Goal: Task Accomplishment & Management: Use online tool/utility

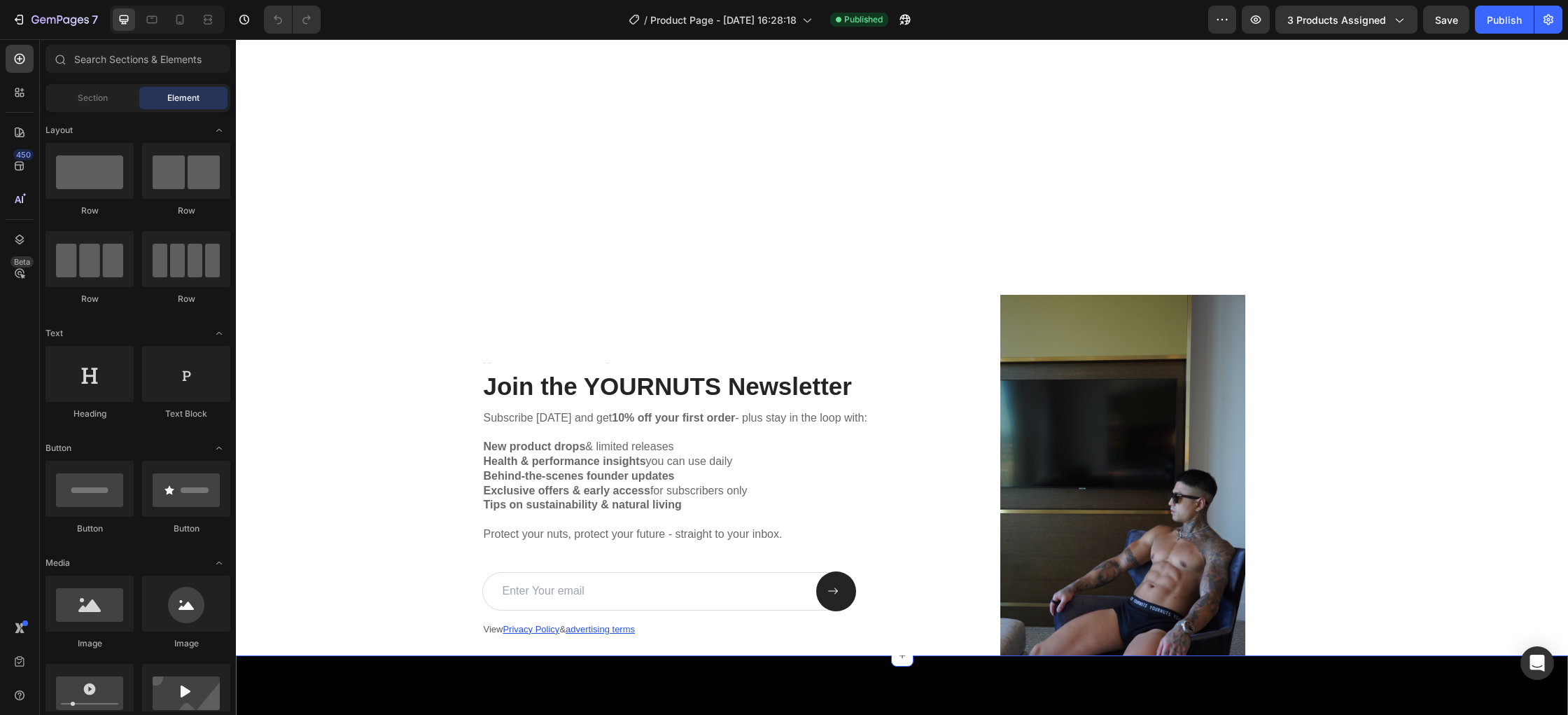
scroll to position [2245, 0]
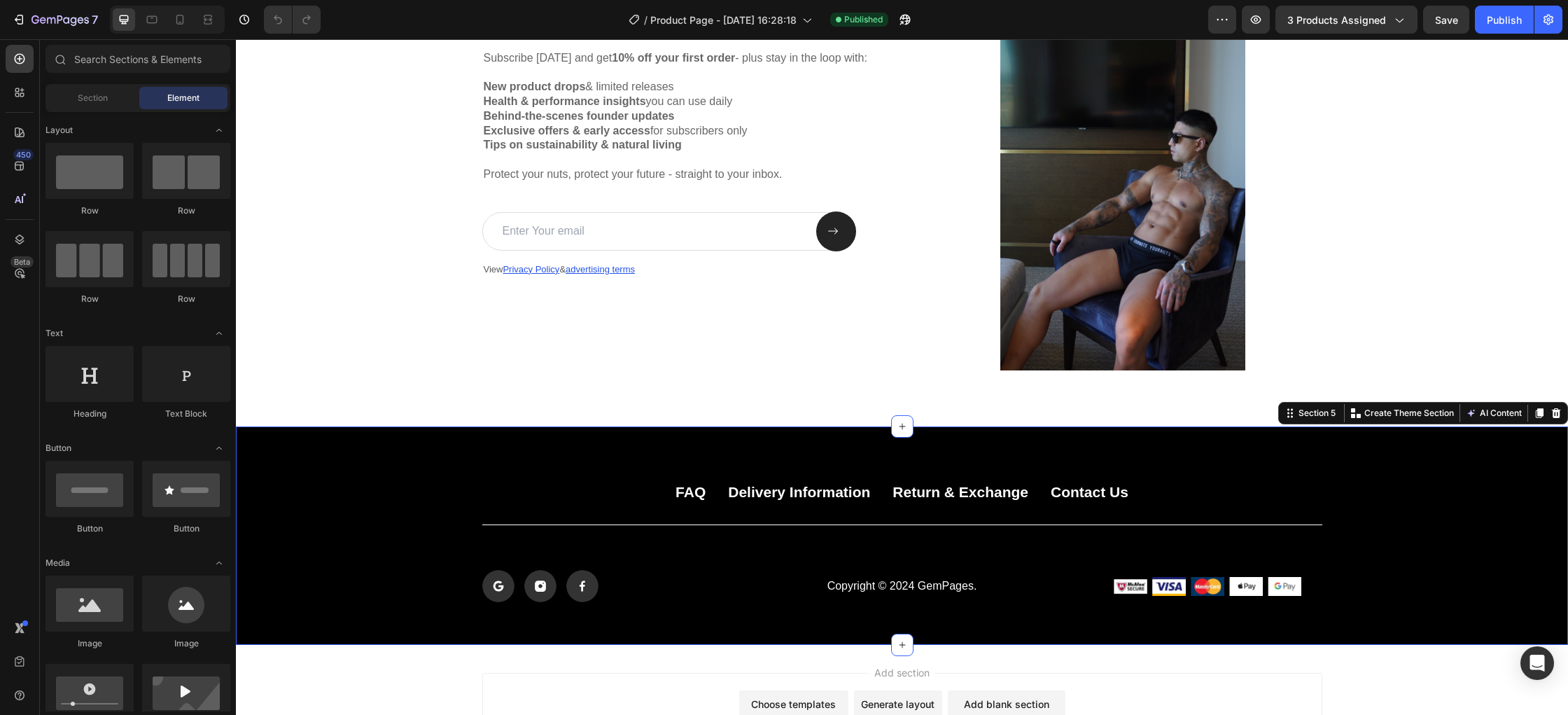
click at [916, 454] on div "FAQ Button Delivery Information Button Return & Exchange Button Contact Us Butt…" at bounding box center [901, 536] width 1332 height 218
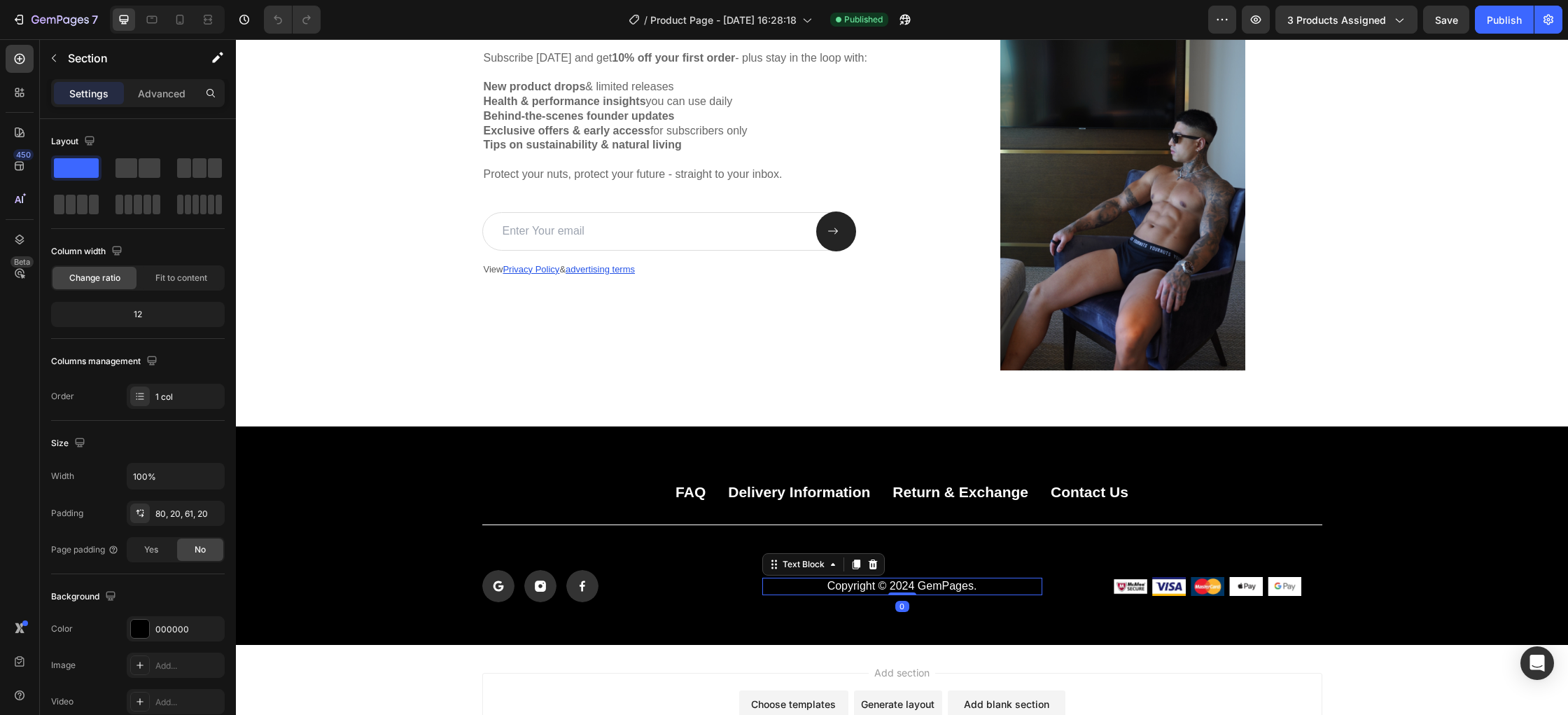
click at [914, 588] on p "Copyright © 2024 GemPages." at bounding box center [902, 586] width 277 height 15
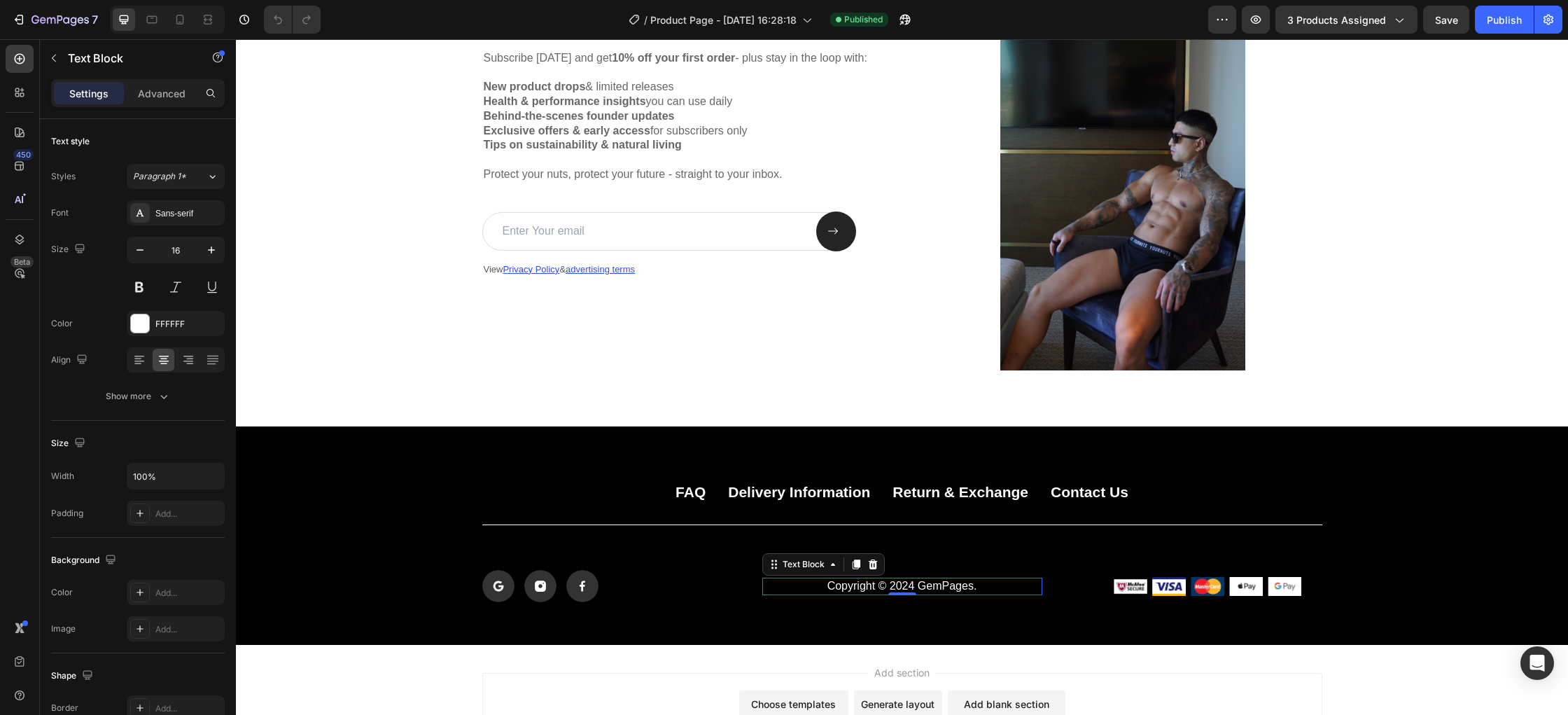
click at [973, 588] on p "Copyright © 2024 GemPages." at bounding box center [902, 586] width 277 height 15
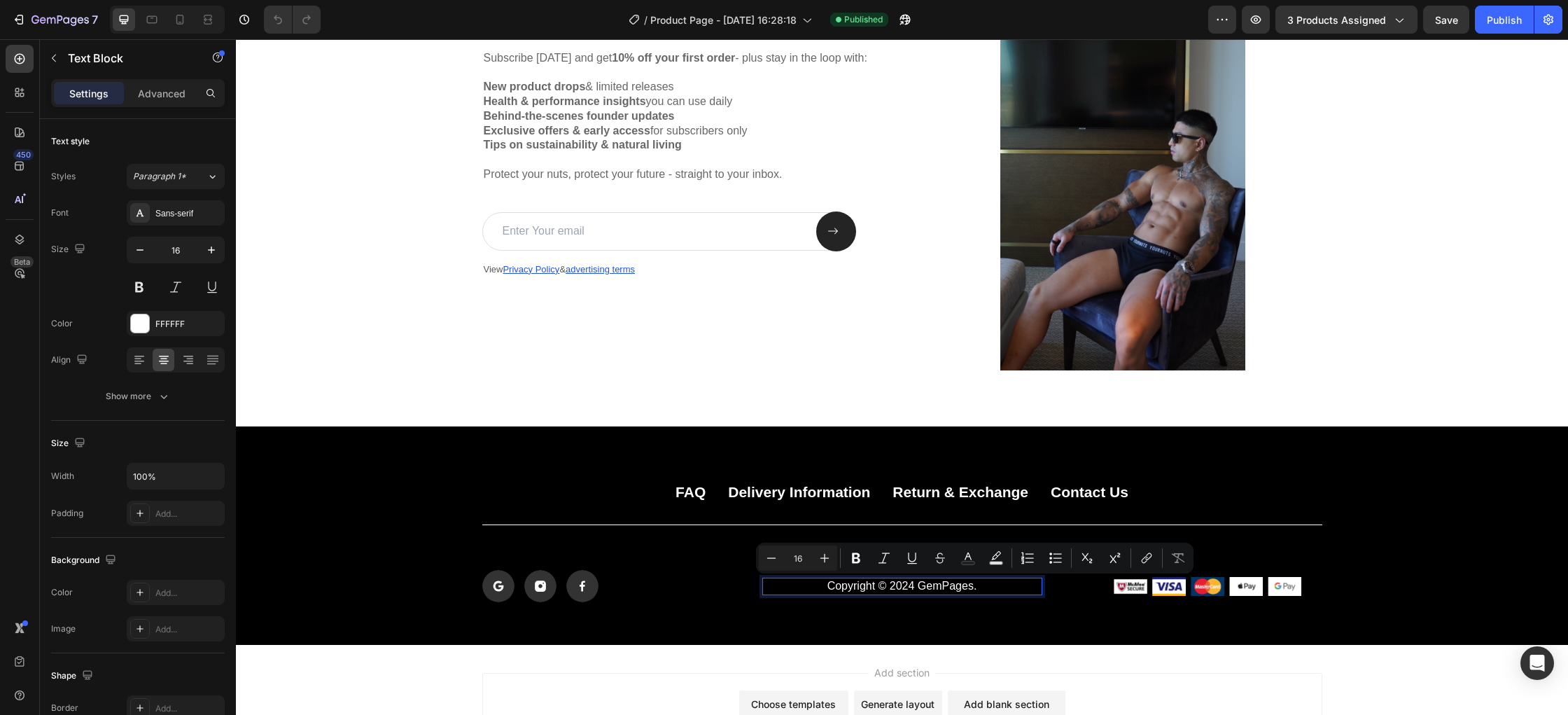
click at [972, 587] on p "Copyright © 2024 GemPages." at bounding box center [902, 586] width 277 height 15
click at [978, 587] on p "Copyright © 2024 GemPages." at bounding box center [902, 586] width 277 height 15
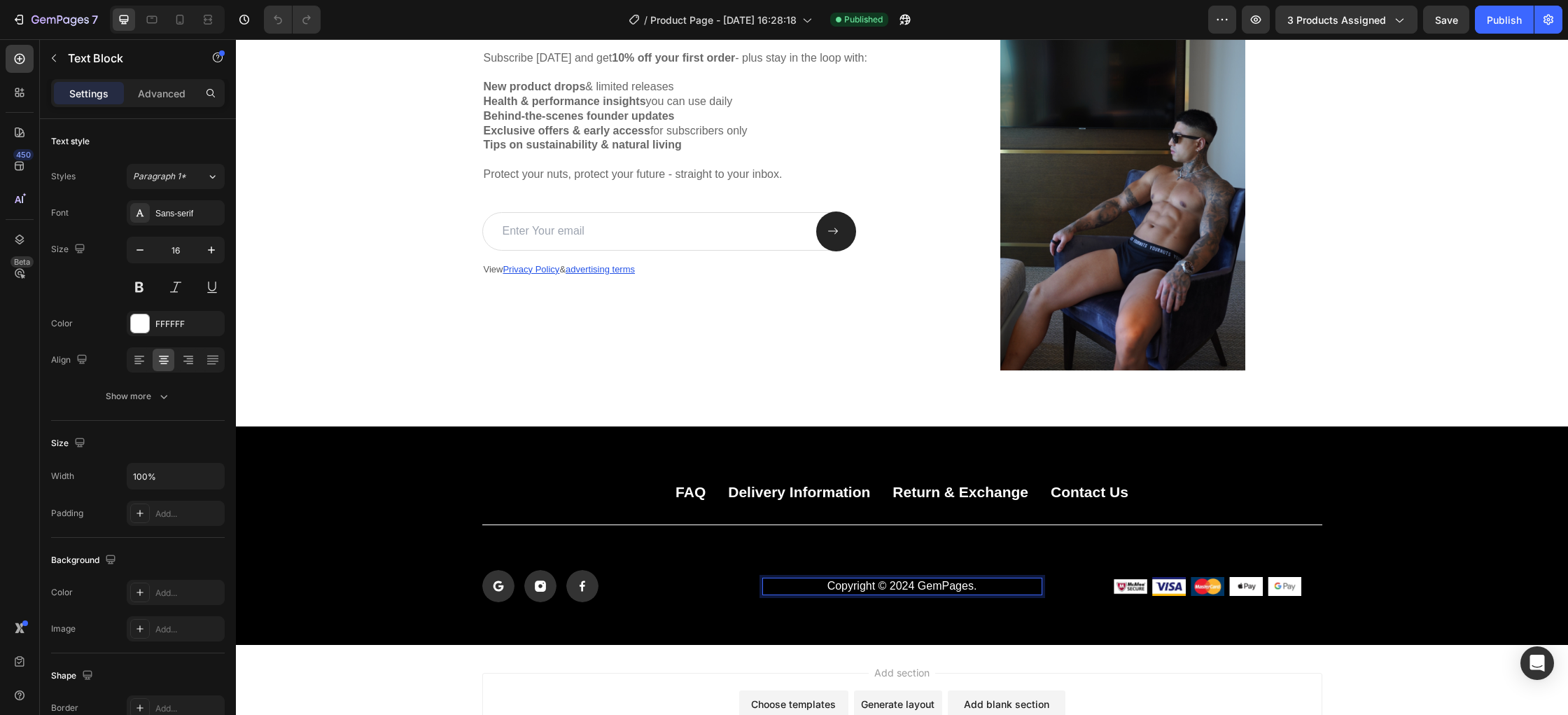
click at [872, 589] on p "Copyright © 2024 GemPages." at bounding box center [902, 586] width 277 height 15
click at [963, 587] on p "© 2024 GemPages." at bounding box center [902, 586] width 277 height 15
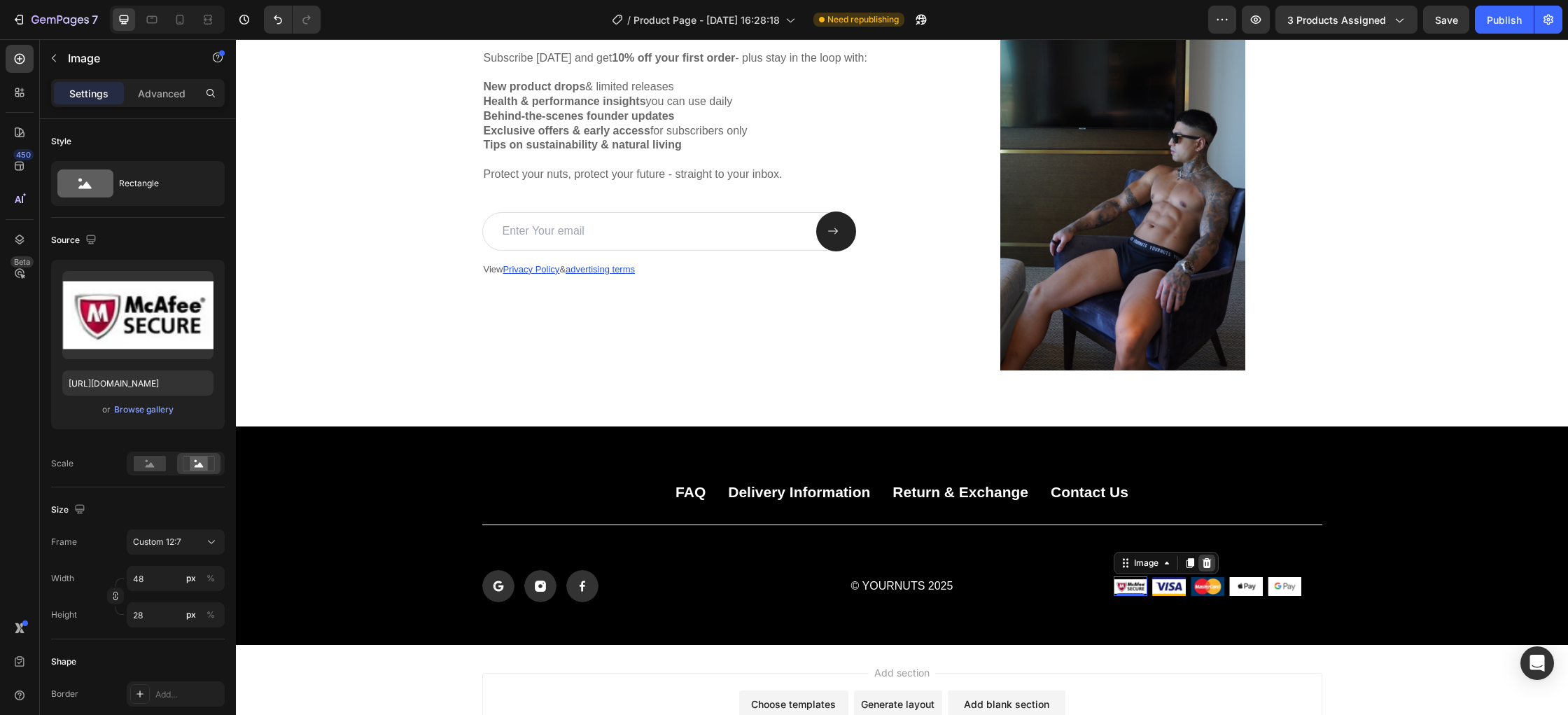
click at [1209, 563] on icon at bounding box center [1205, 563] width 9 height 10
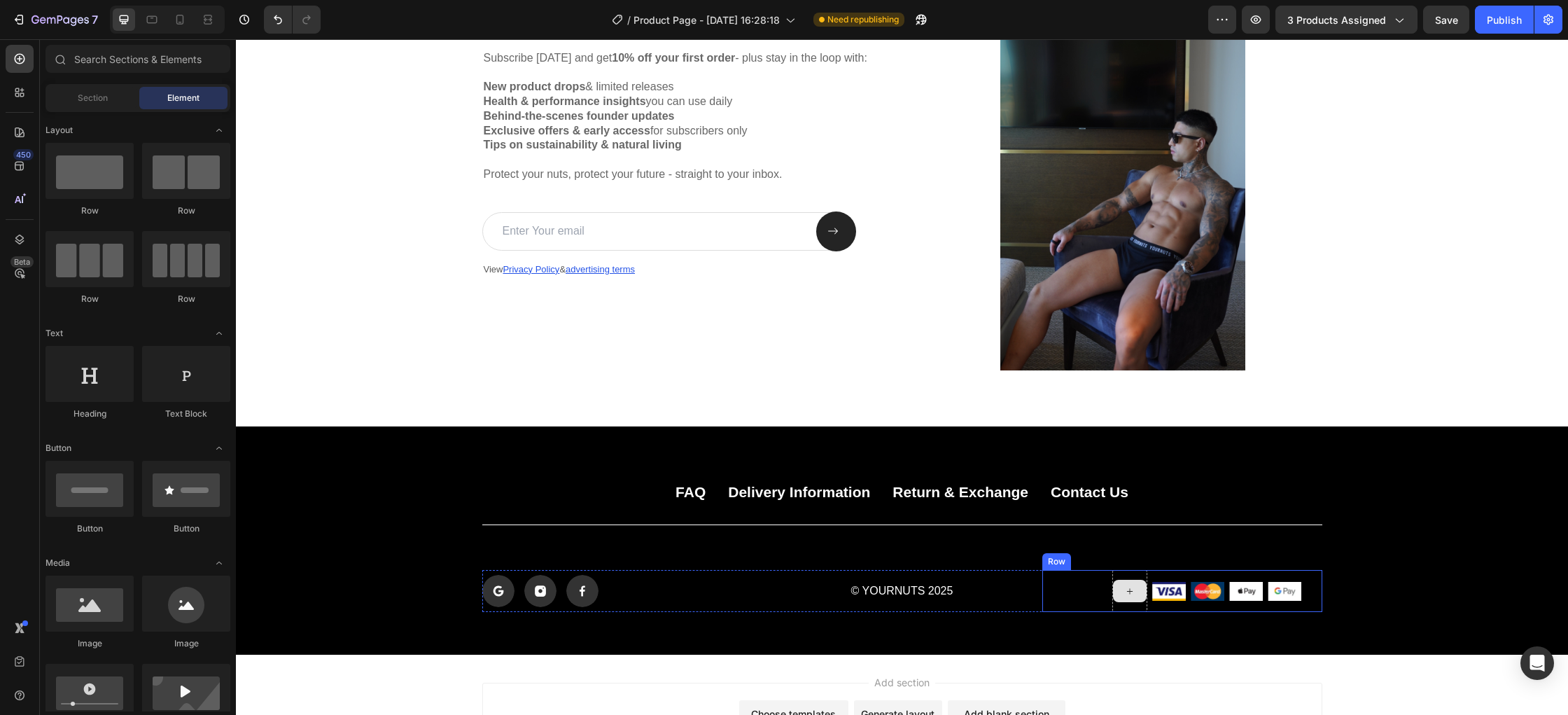
click at [1134, 590] on icon at bounding box center [1129, 591] width 11 height 12
click at [1129, 589] on icon at bounding box center [1129, 591] width 11 height 12
click at [1400, 371] on div "Text Block Join the YOURNUTS Newsletter Heading Subscribe [DATE] and get 10% of…" at bounding box center [901, 152] width 1332 height 548
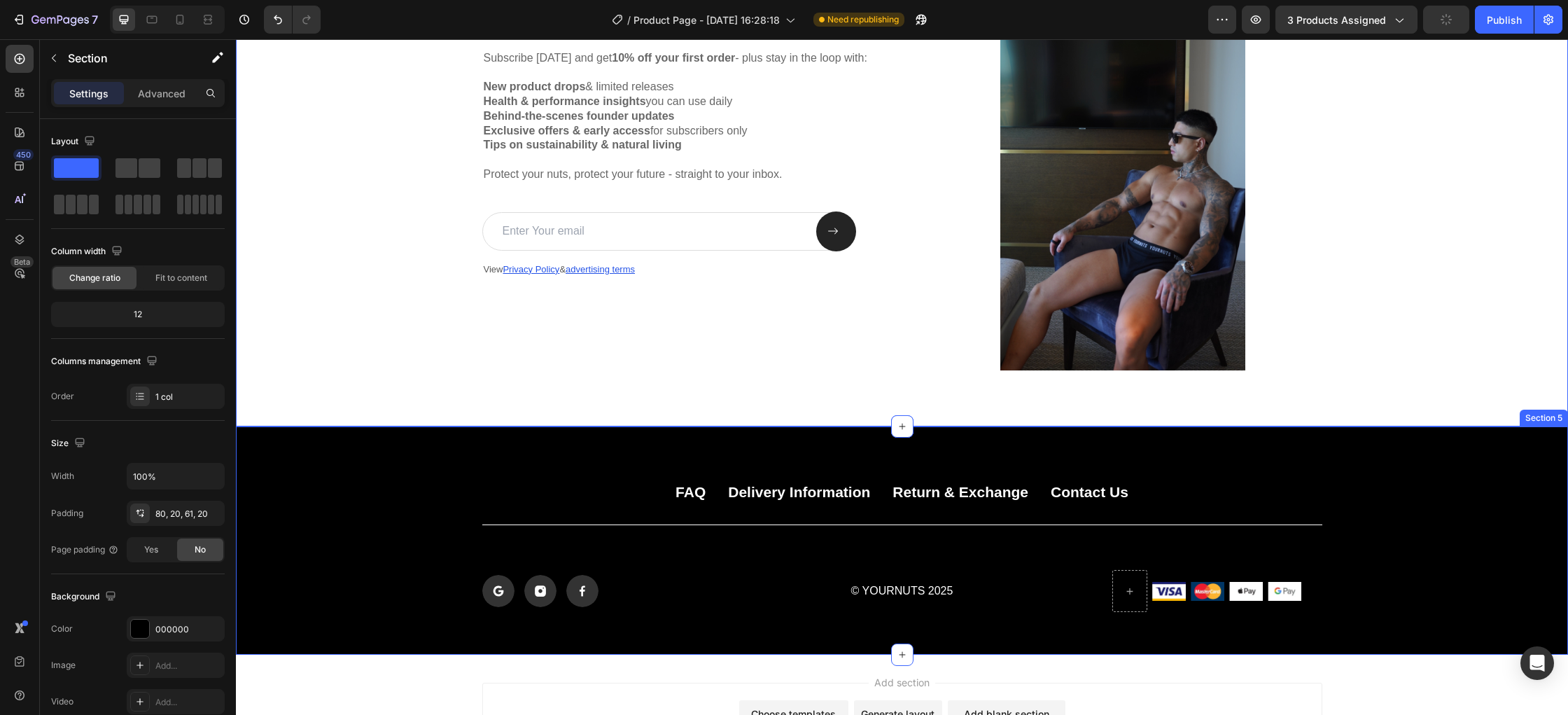
click at [1399, 594] on div "FAQ Button Delivery Information Button Return & Exchange Button Contact Us Butt…" at bounding box center [901, 548] width 1304 height 130
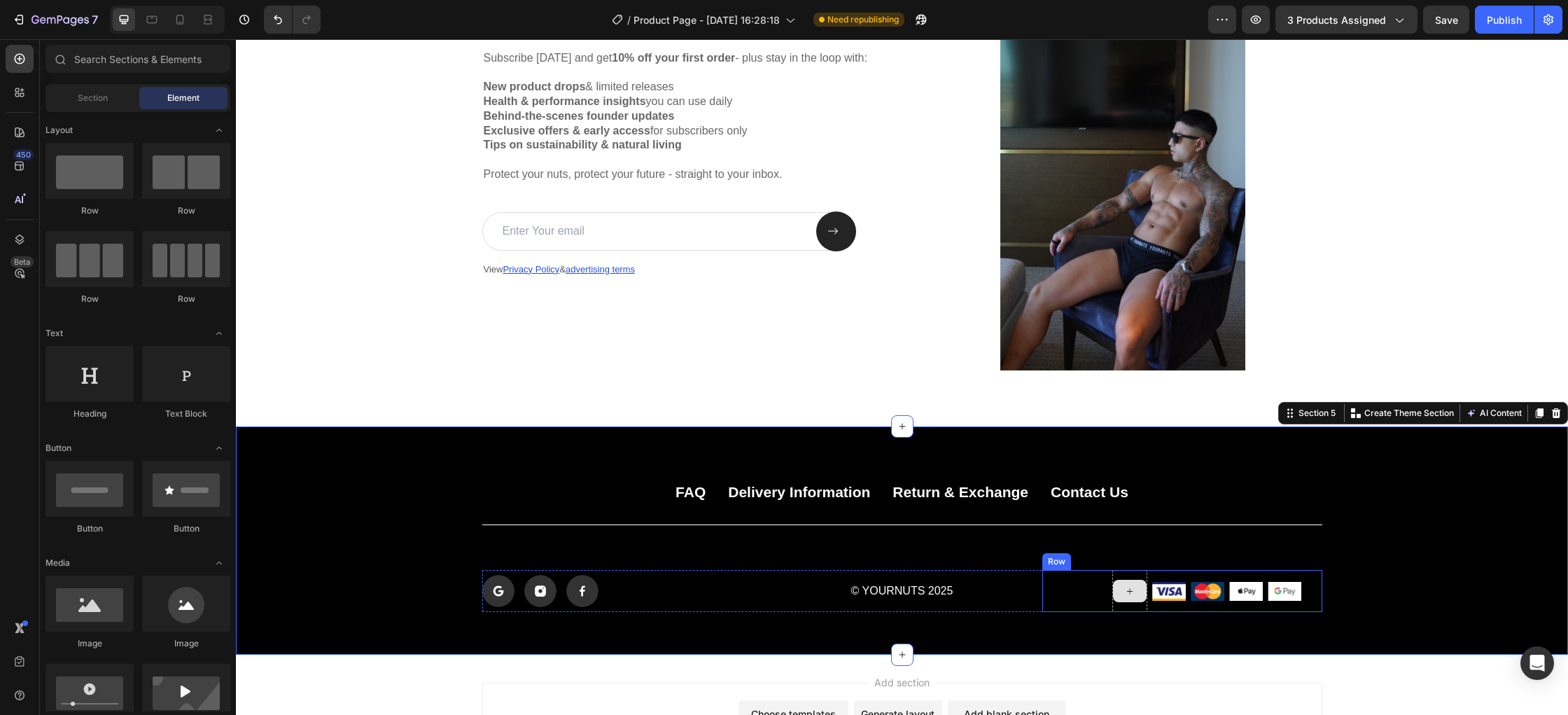
click at [1127, 585] on icon at bounding box center [1129, 591] width 11 height 12
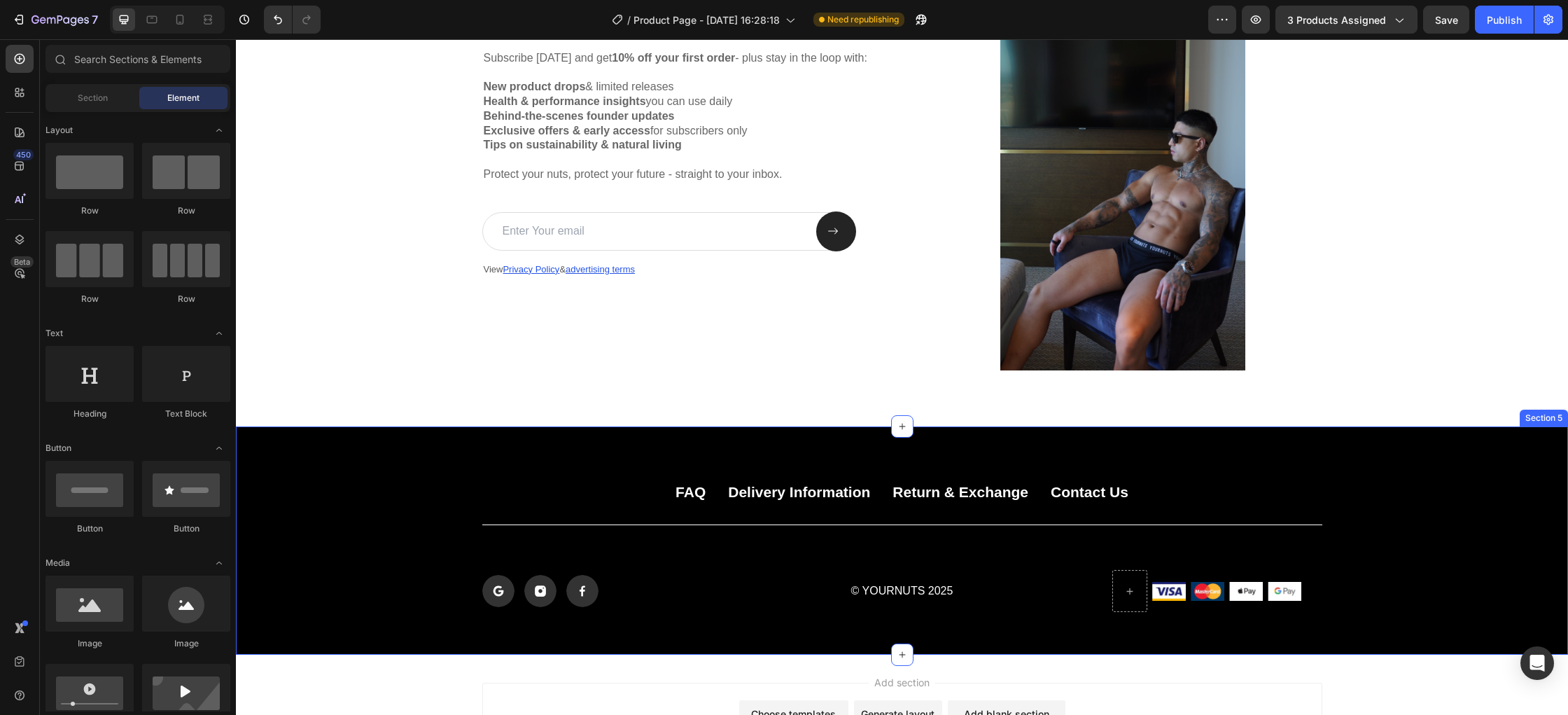
scroll to position [2244, 0]
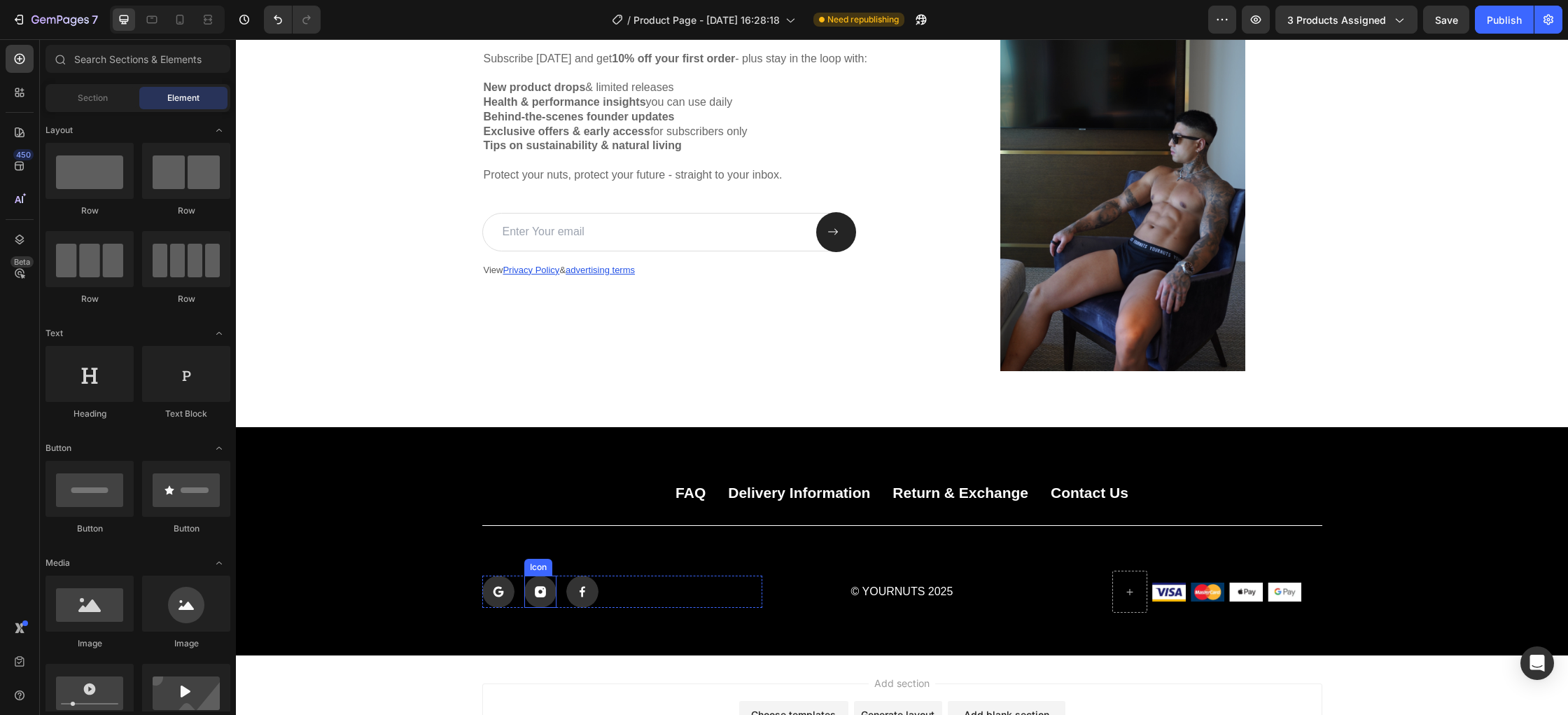
click at [543, 592] on icon at bounding box center [540, 591] width 11 height 11
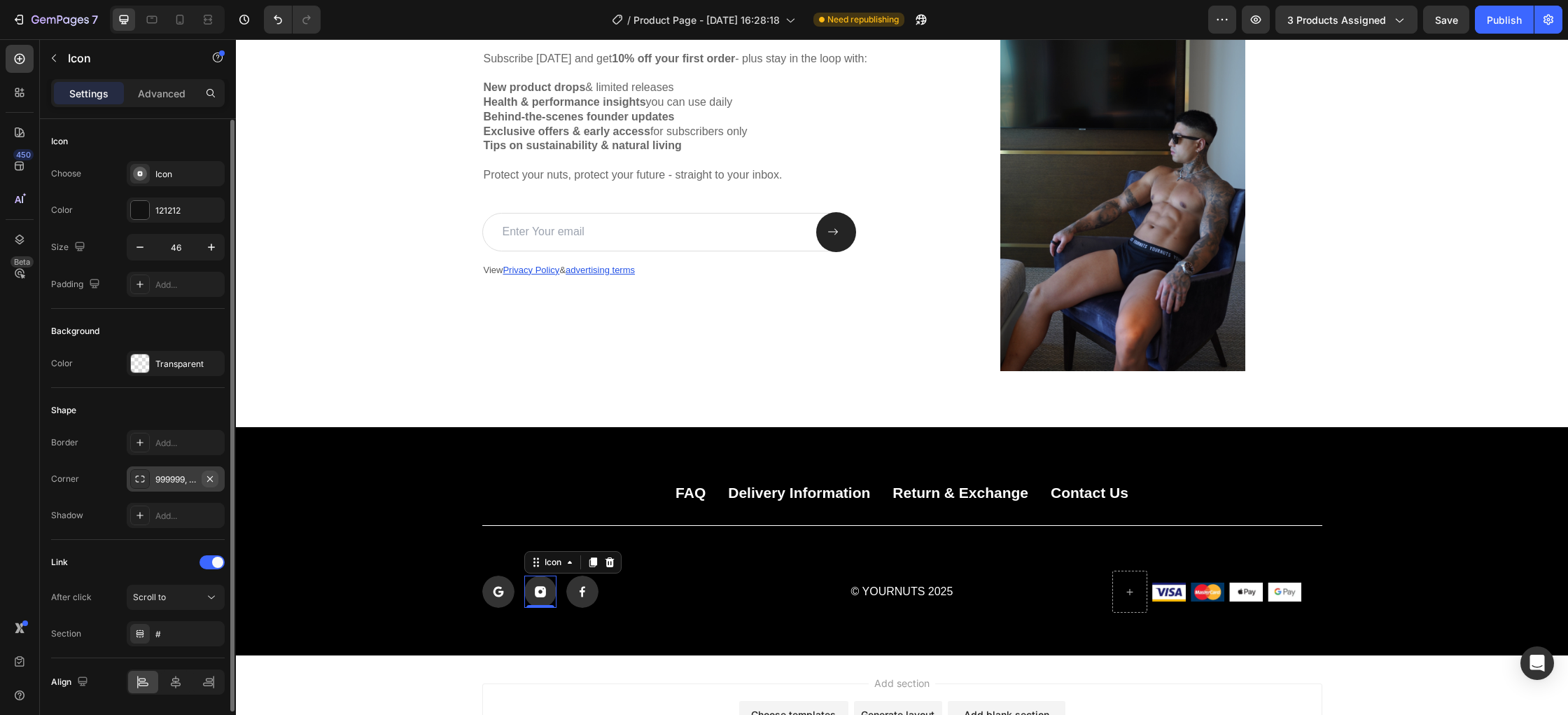
scroll to position [47, 0]
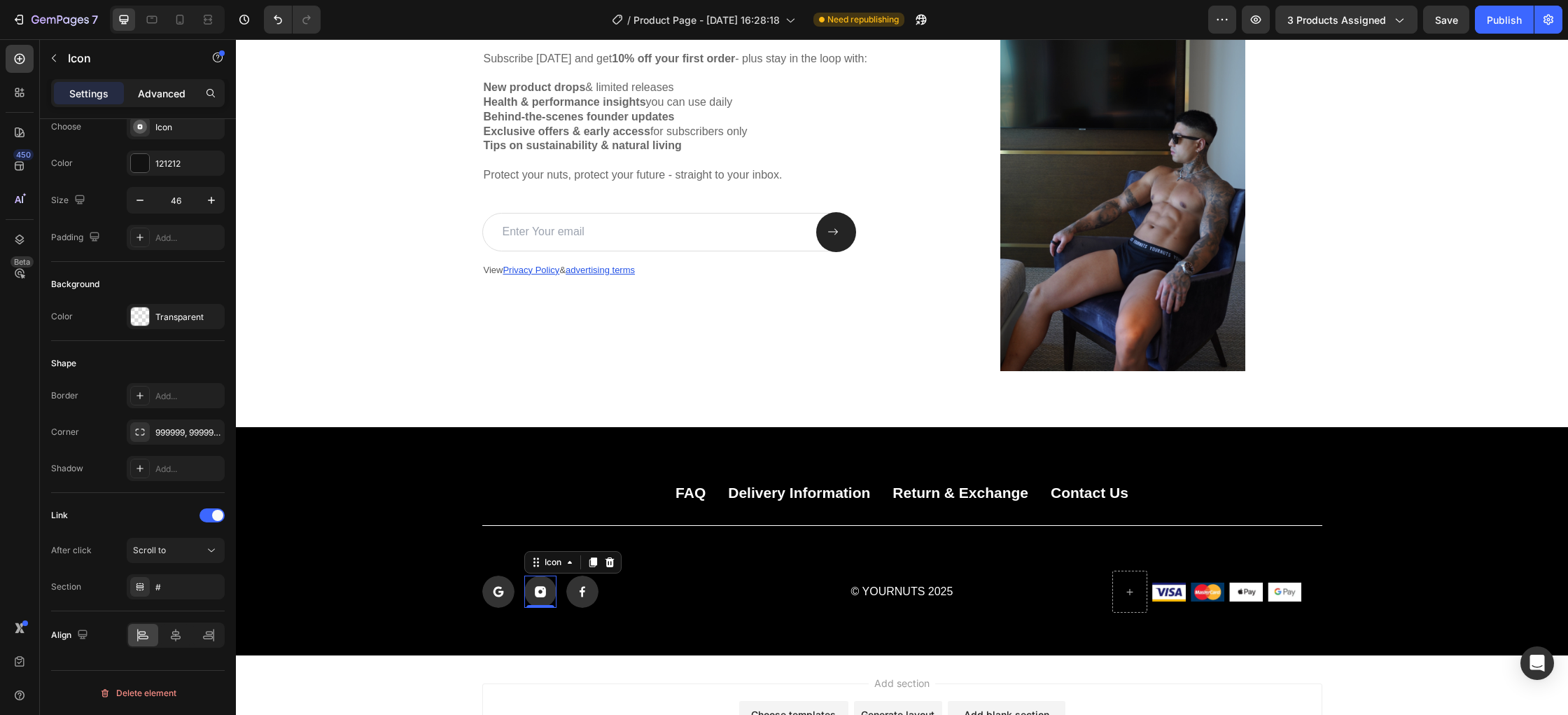
click at [149, 96] on p "Advanced" at bounding box center [161, 93] width 47 height 15
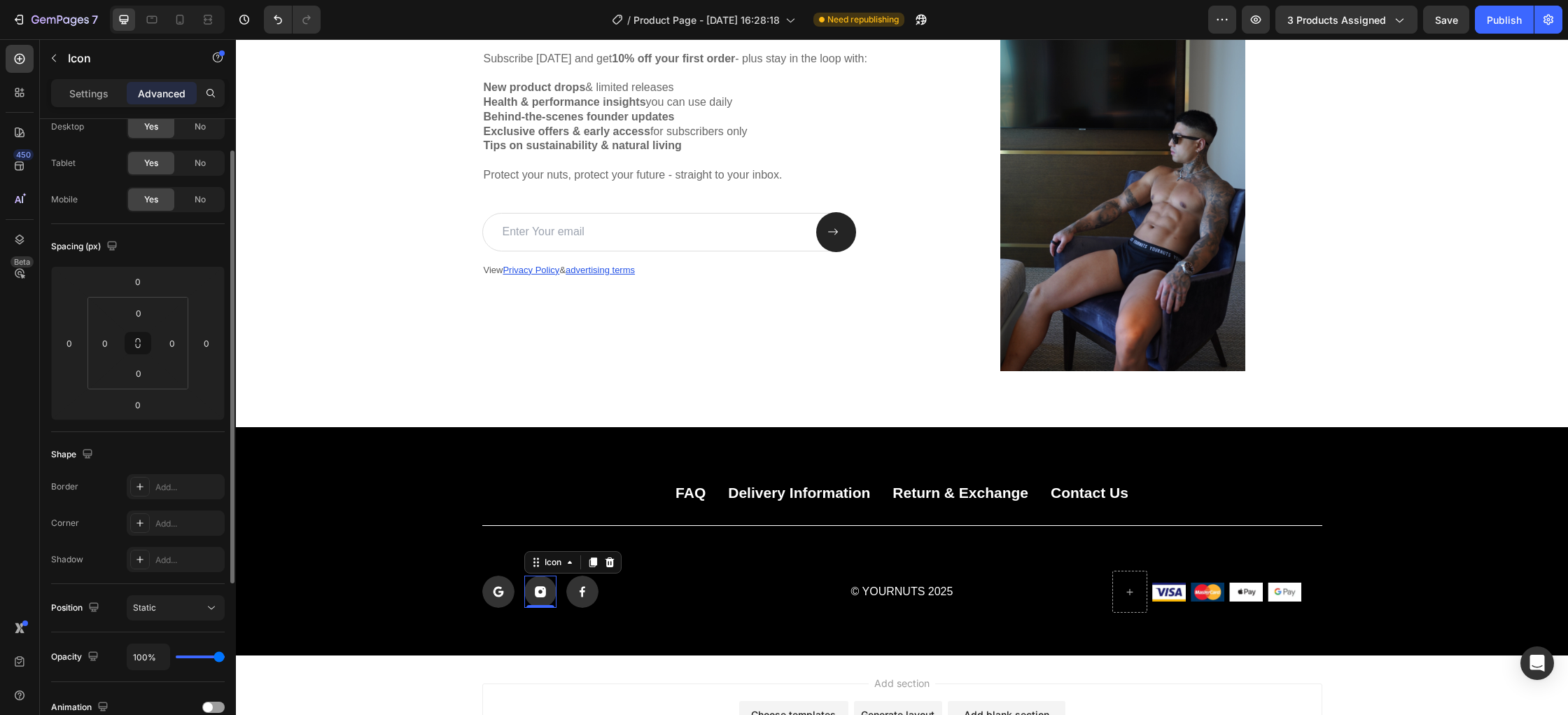
scroll to position [298, 0]
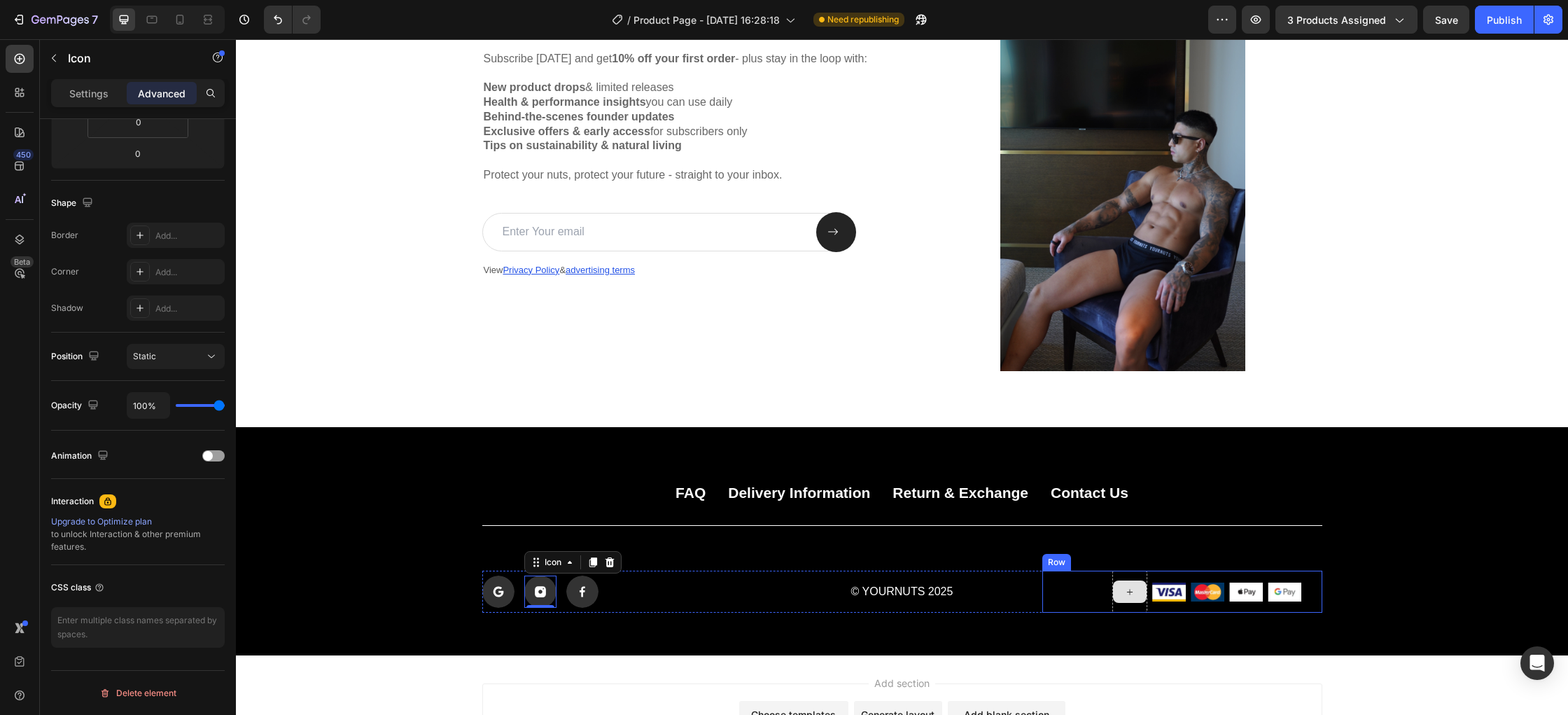
click at [1125, 593] on icon at bounding box center [1129, 592] width 11 height 12
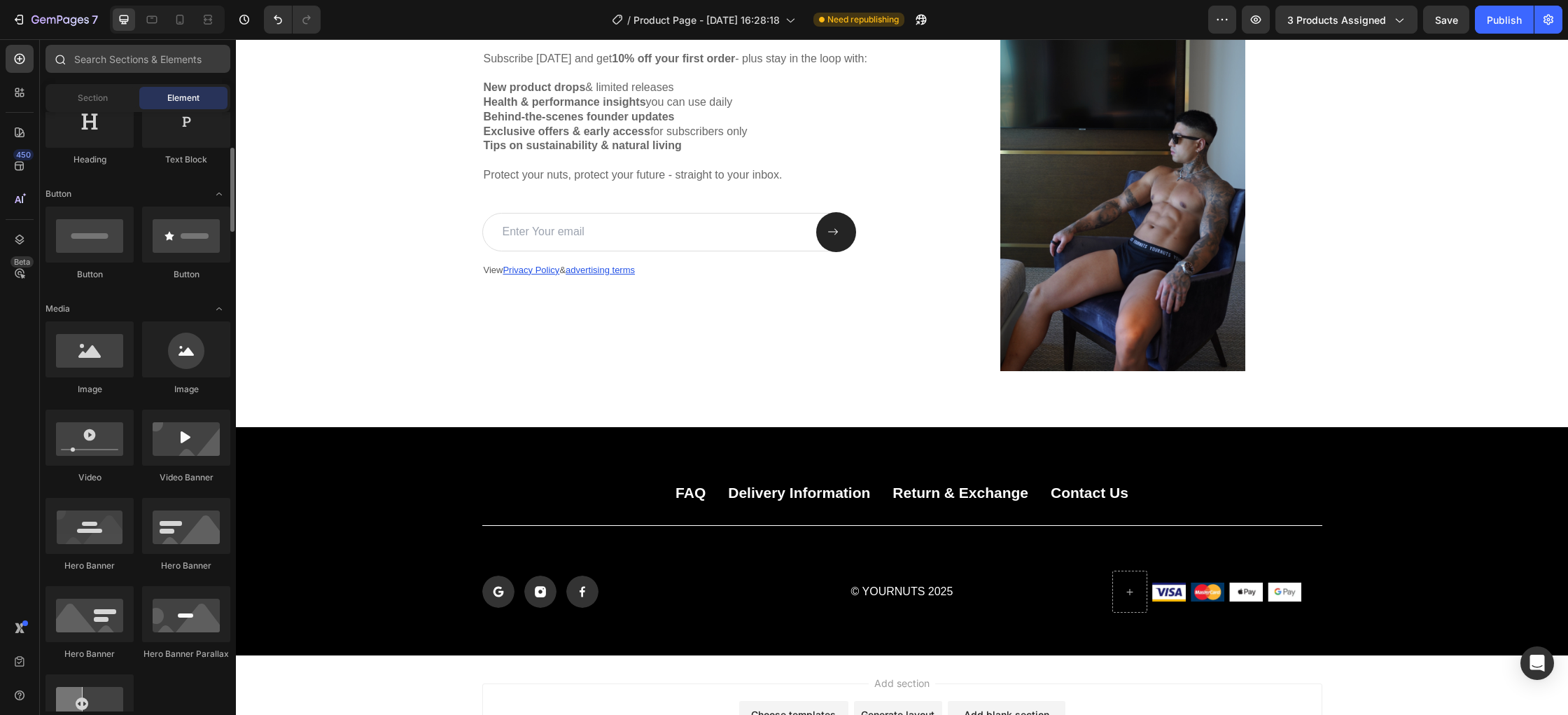
scroll to position [133, 0]
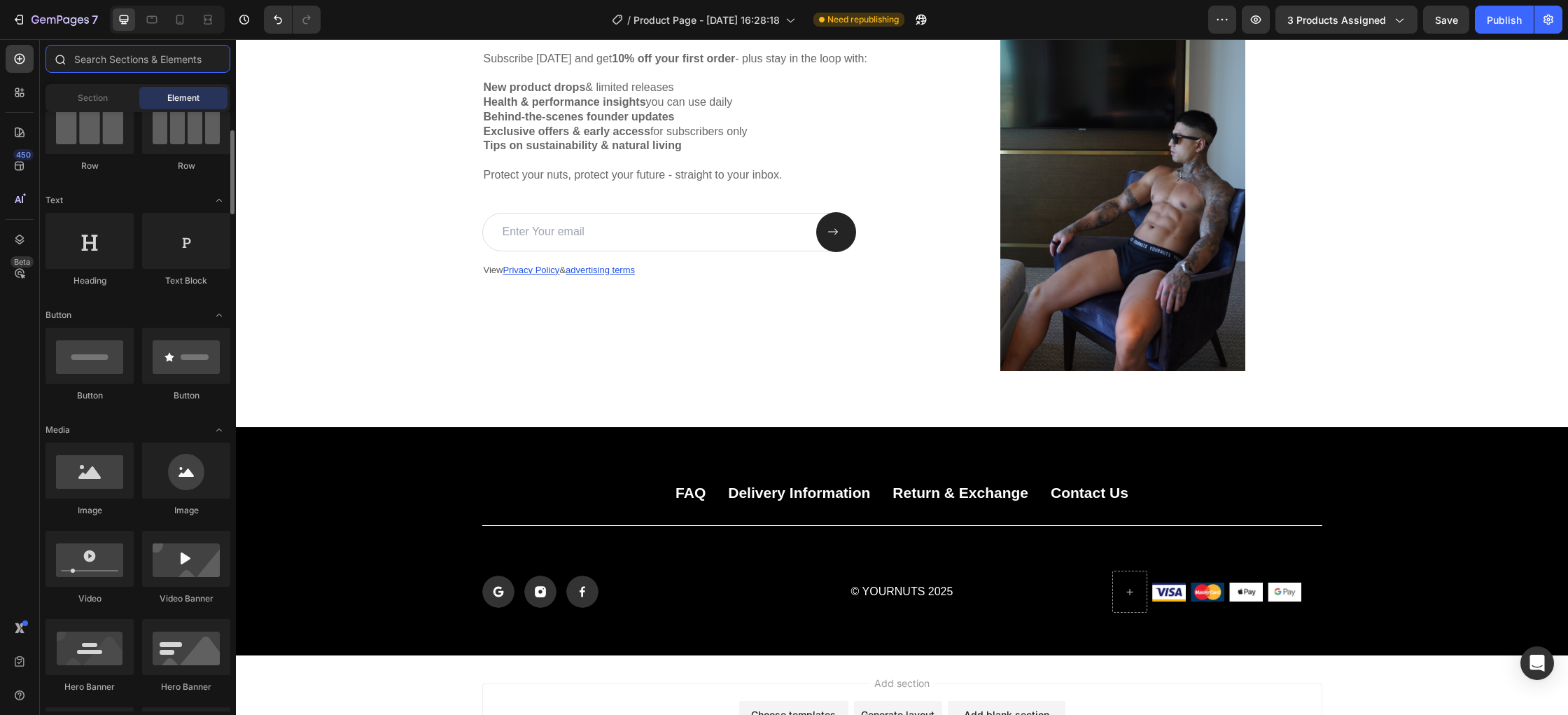
click at [140, 61] on input "text" at bounding box center [138, 59] width 185 height 28
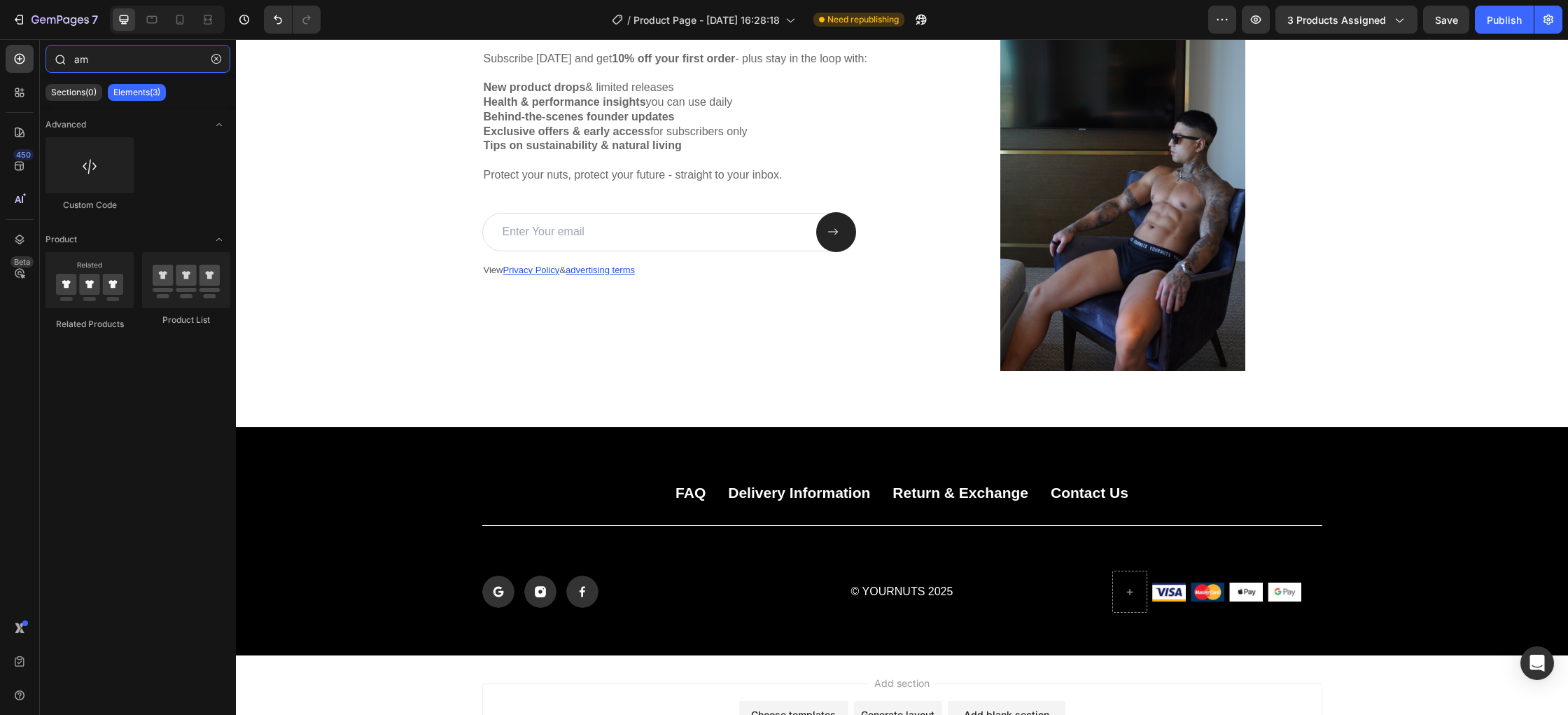
type input "a"
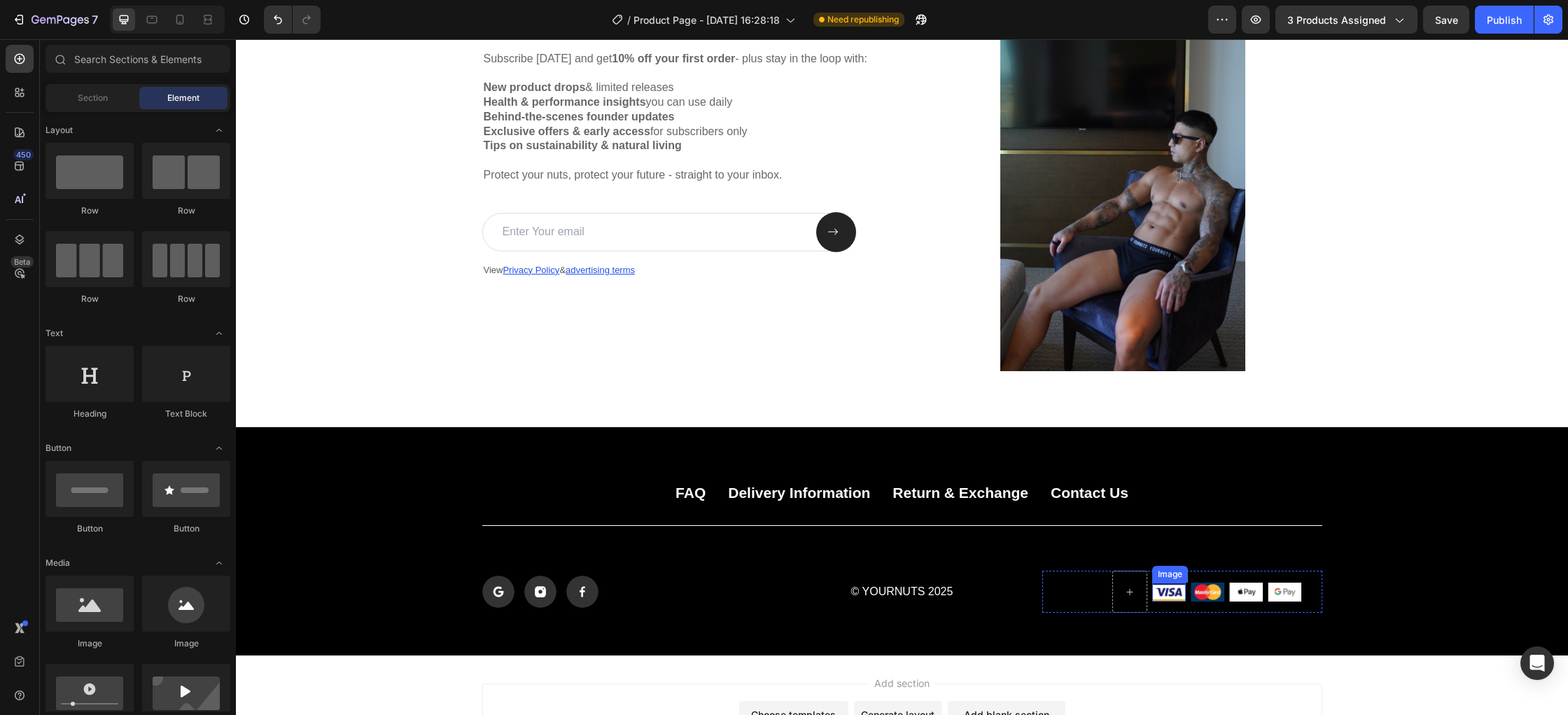
click at [1168, 594] on img at bounding box center [1169, 592] width 33 height 20
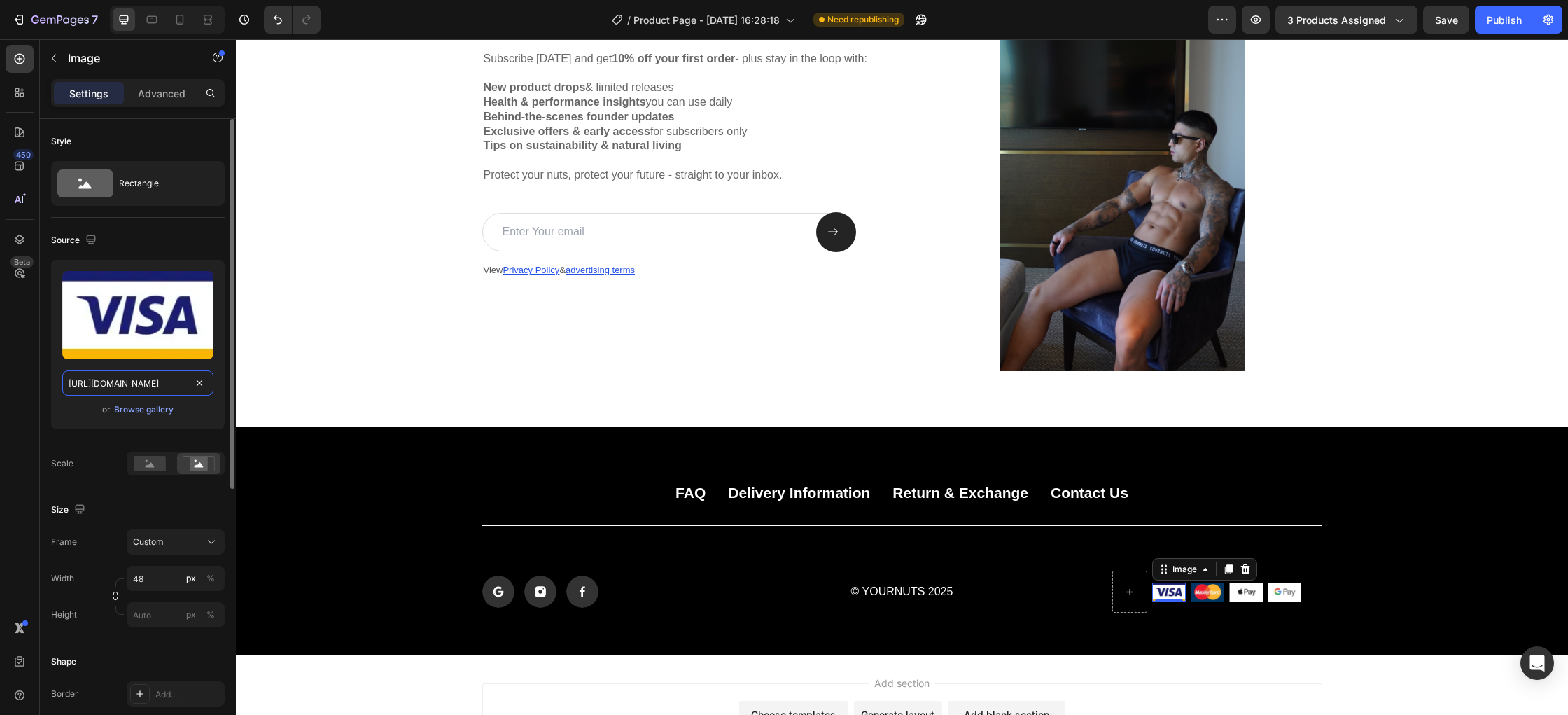
click at [163, 384] on input "[URL][DOMAIN_NAME]" at bounding box center [138, 384] width 151 height 26
click at [204, 414] on div "or Browse gallery" at bounding box center [138, 409] width 151 height 17
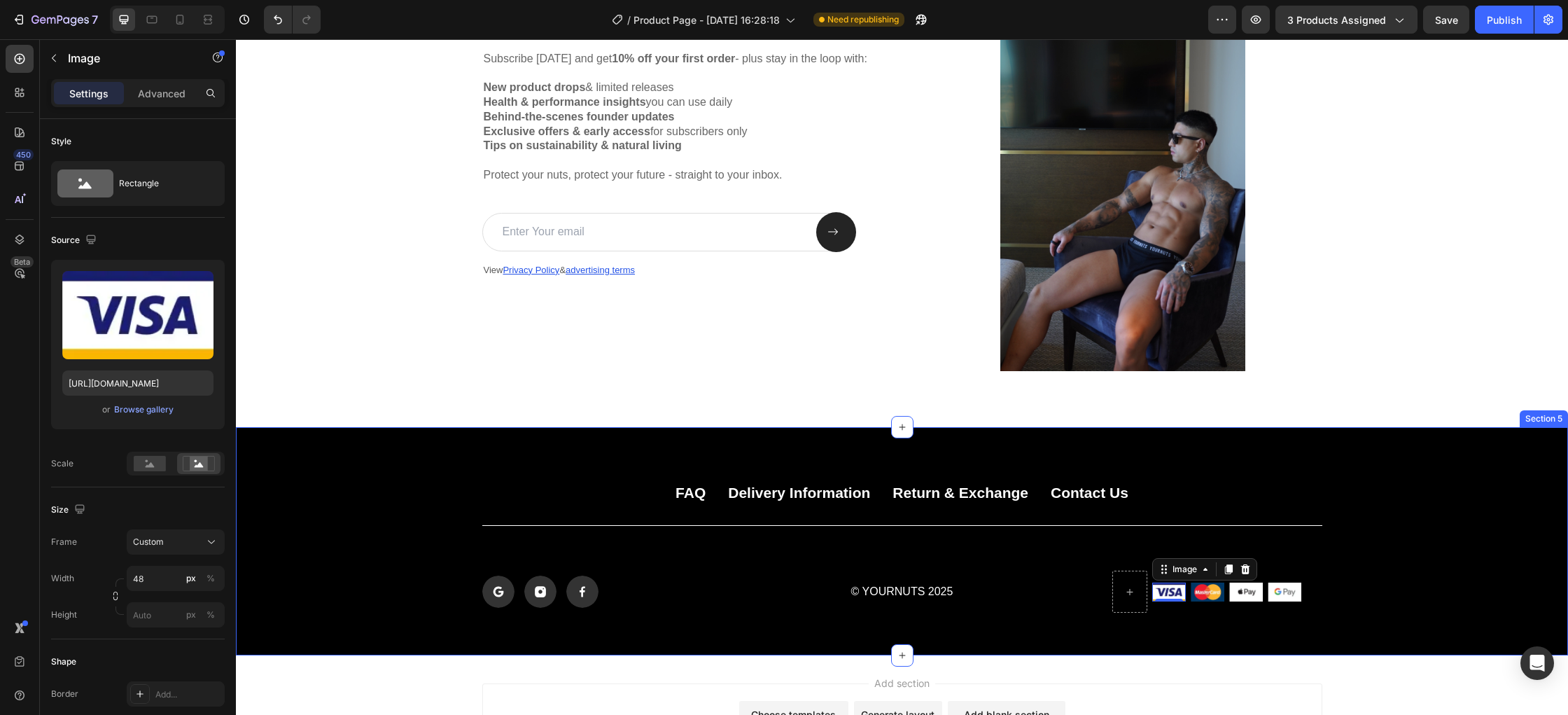
click at [1395, 625] on div "FAQ Button Delivery Information Button Return & Exchange Button Contact Us Butt…" at bounding box center [901, 541] width 1332 height 228
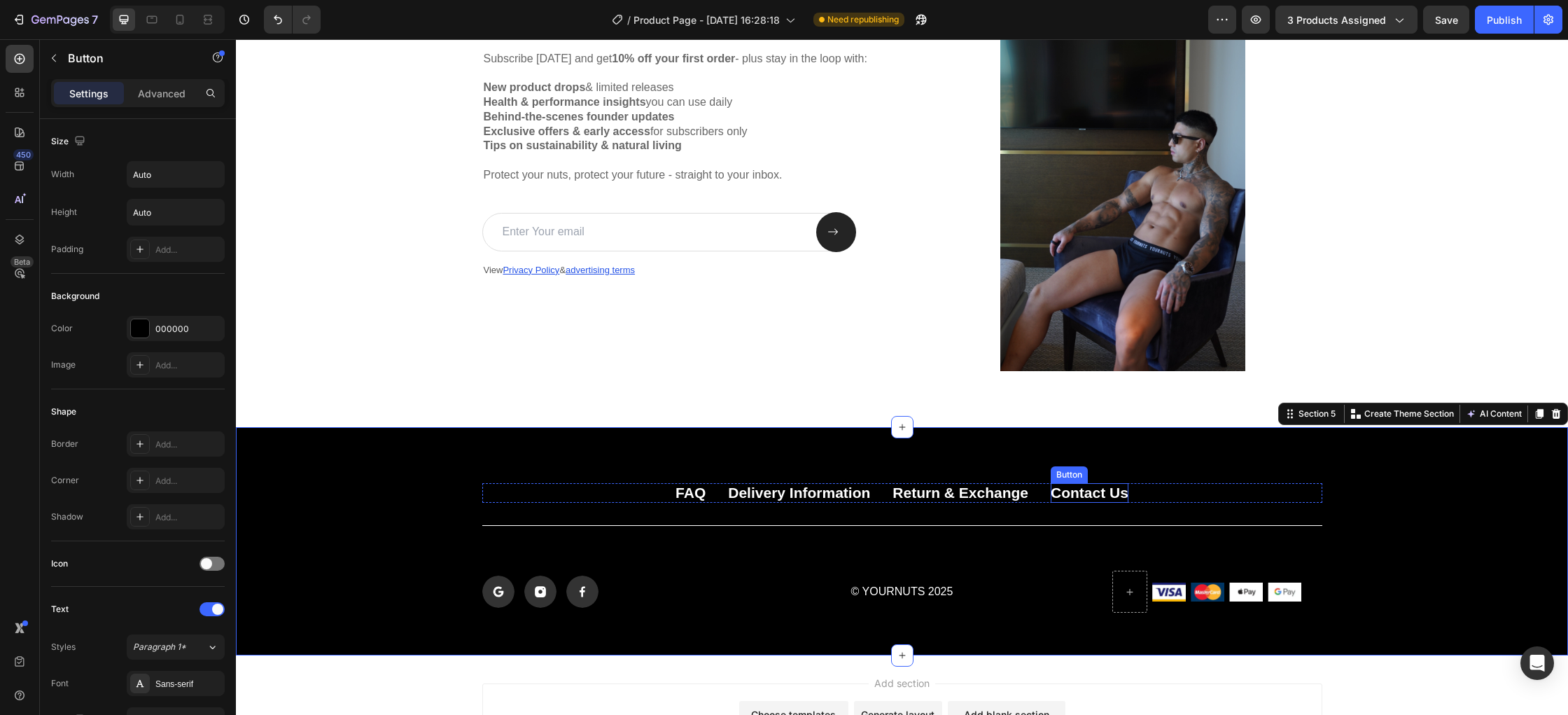
click at [1068, 492] on p "Contact Us" at bounding box center [1089, 492] width 78 height 19
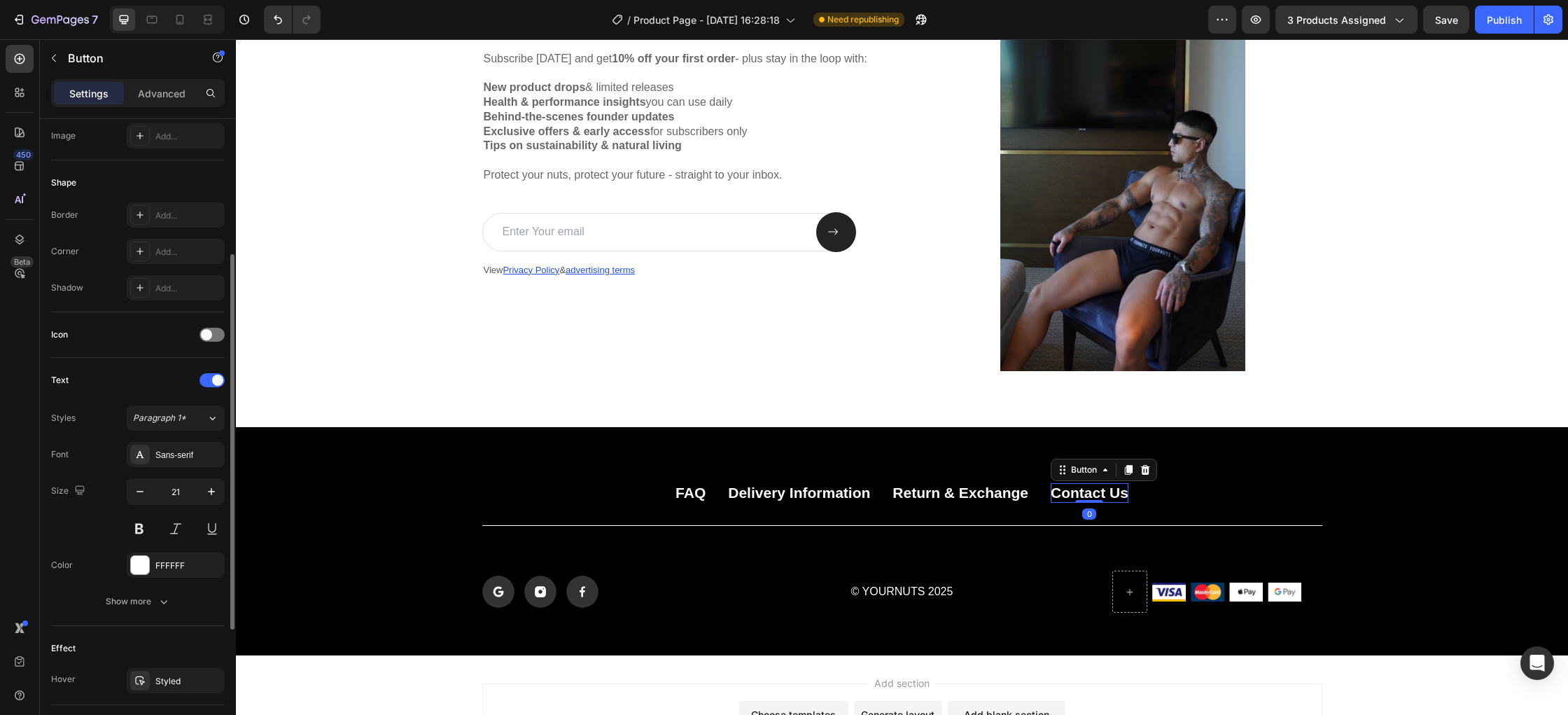
scroll to position [442, 0]
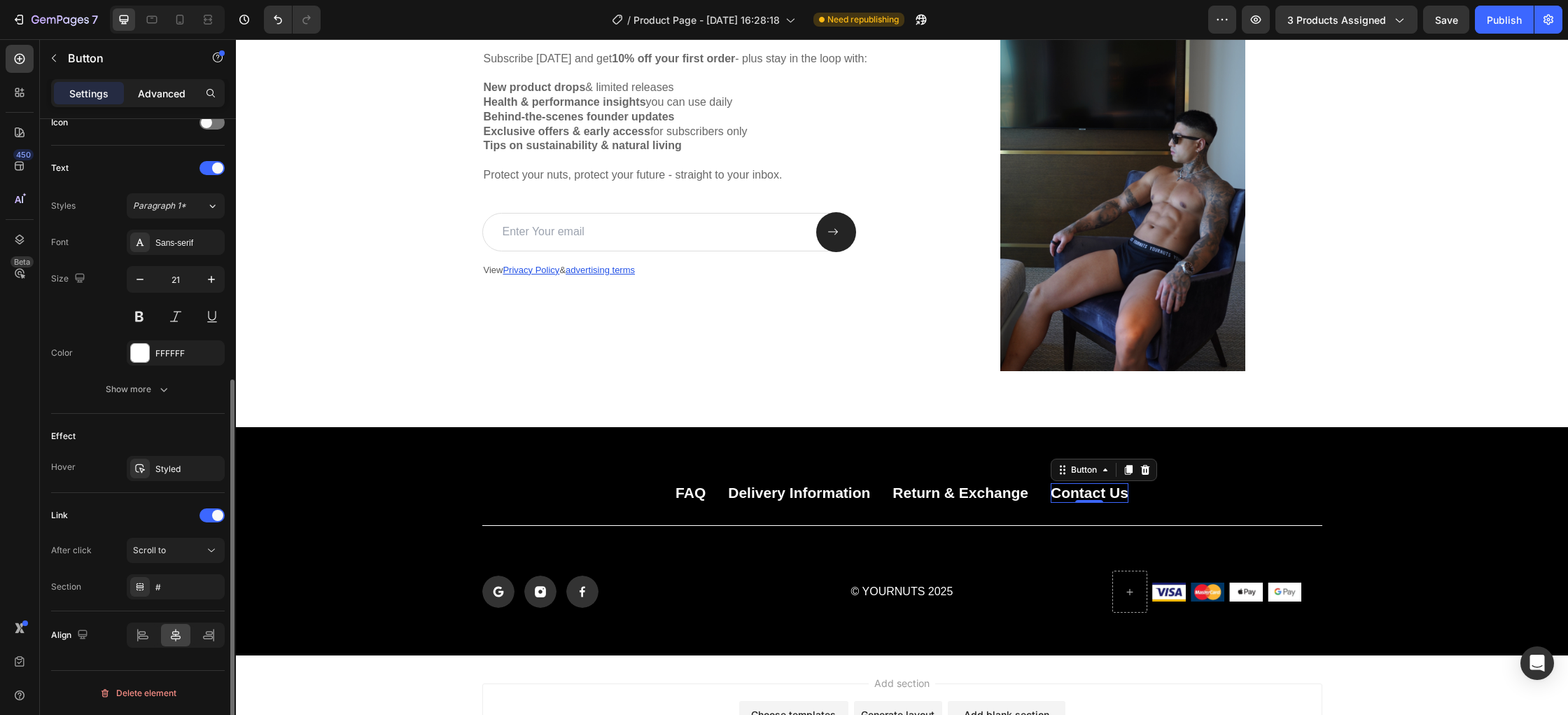
click at [165, 89] on p "Advanced" at bounding box center [161, 93] width 47 height 15
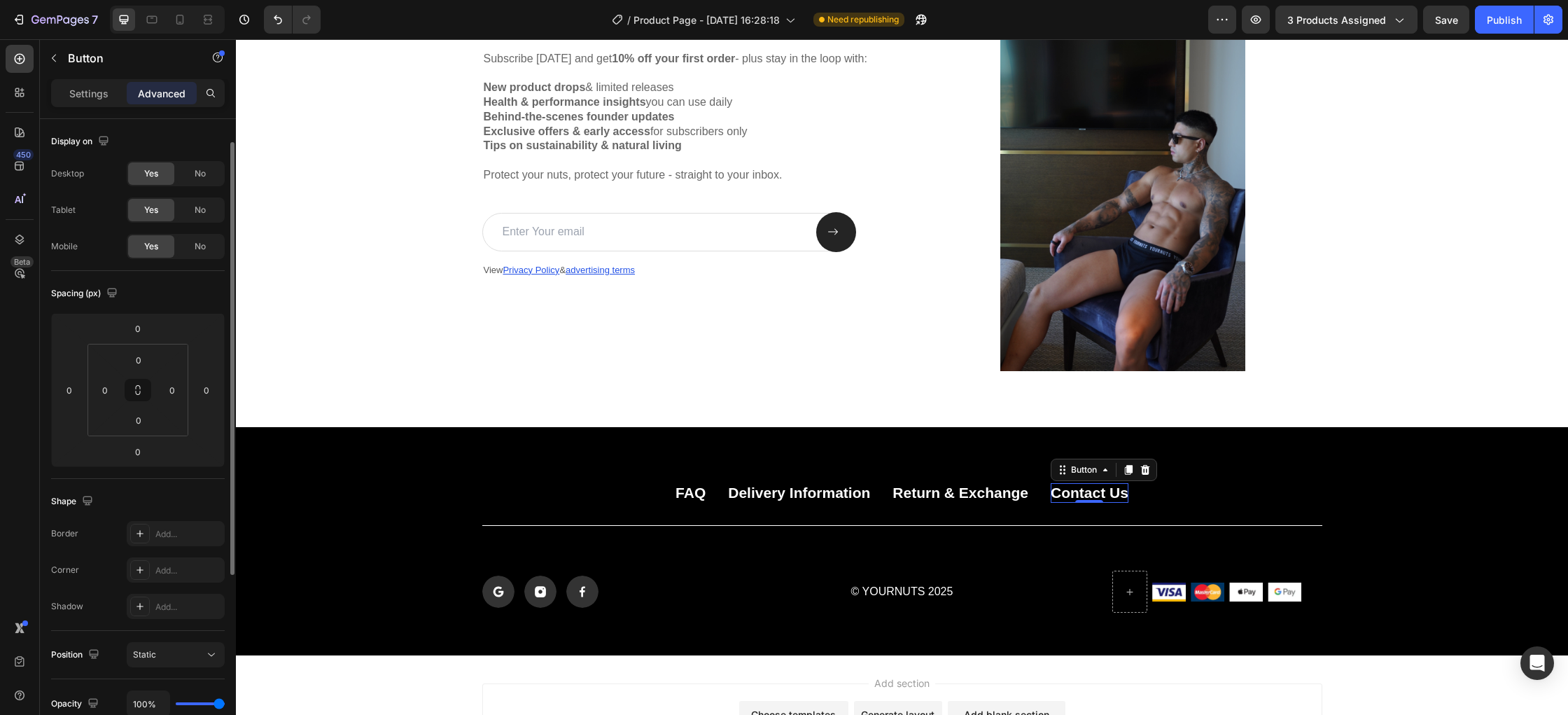
scroll to position [298, 0]
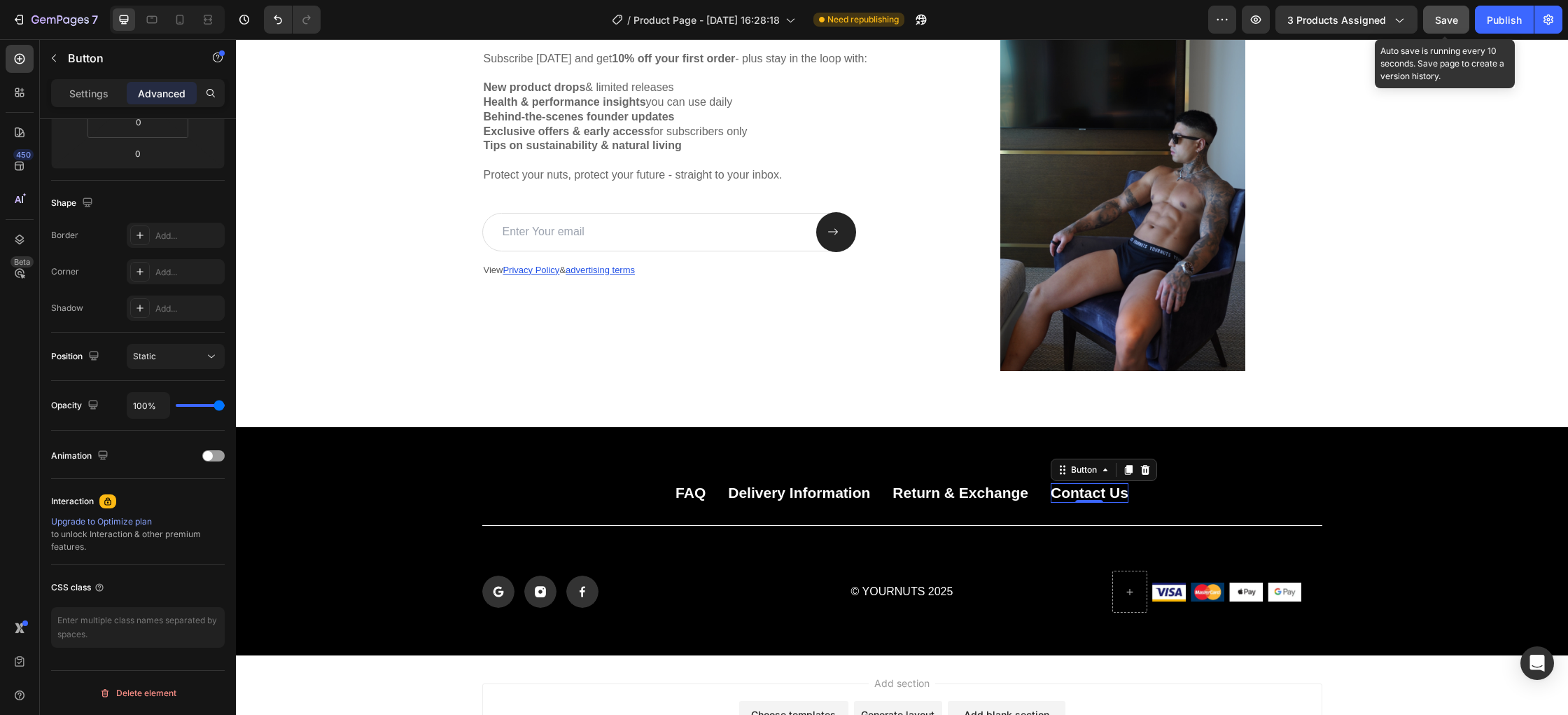
click at [1449, 26] on div "Save" at bounding box center [1445, 20] width 23 height 15
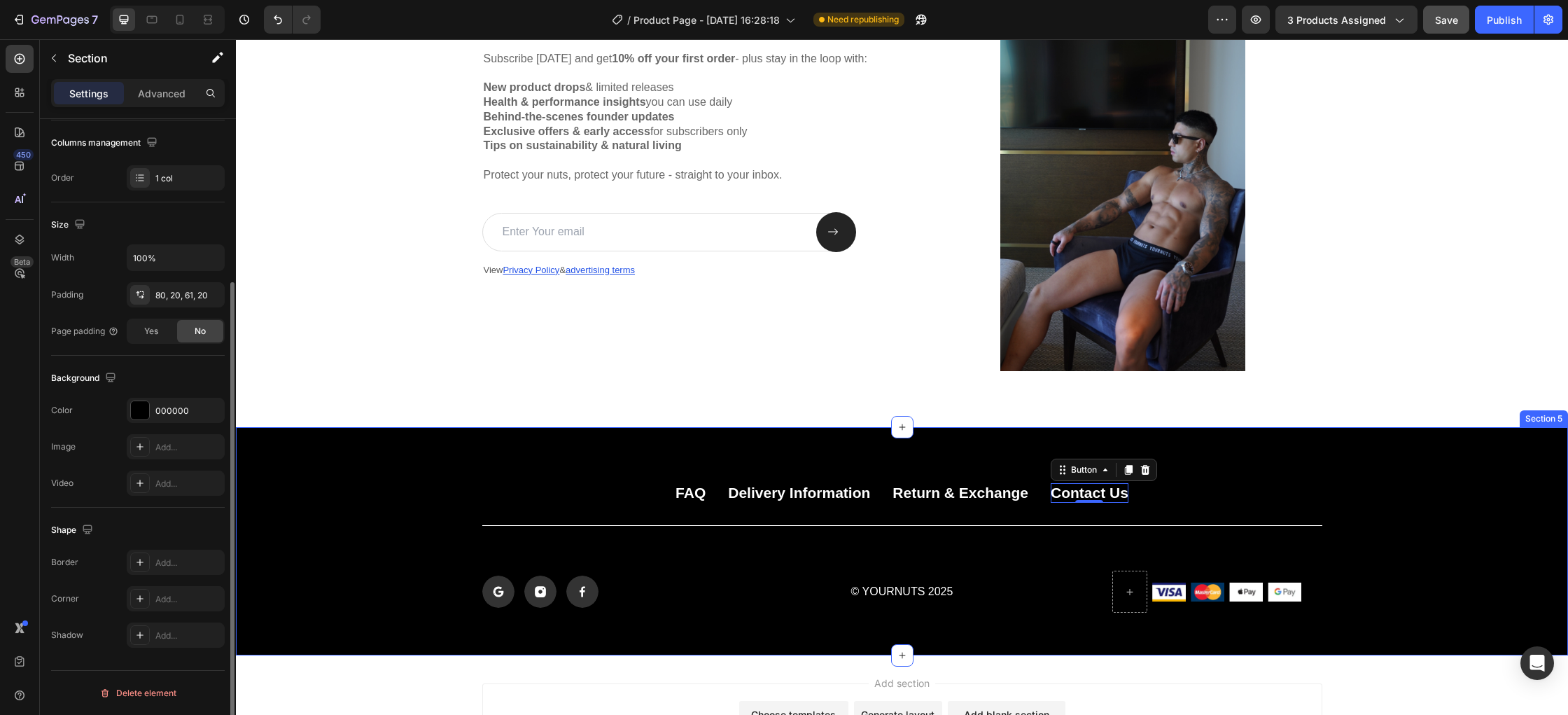
click at [1471, 504] on div "FAQ Button Delivery Information Button Return & Exchange Button Contact Us Butt…" at bounding box center [901, 548] width 1304 height 130
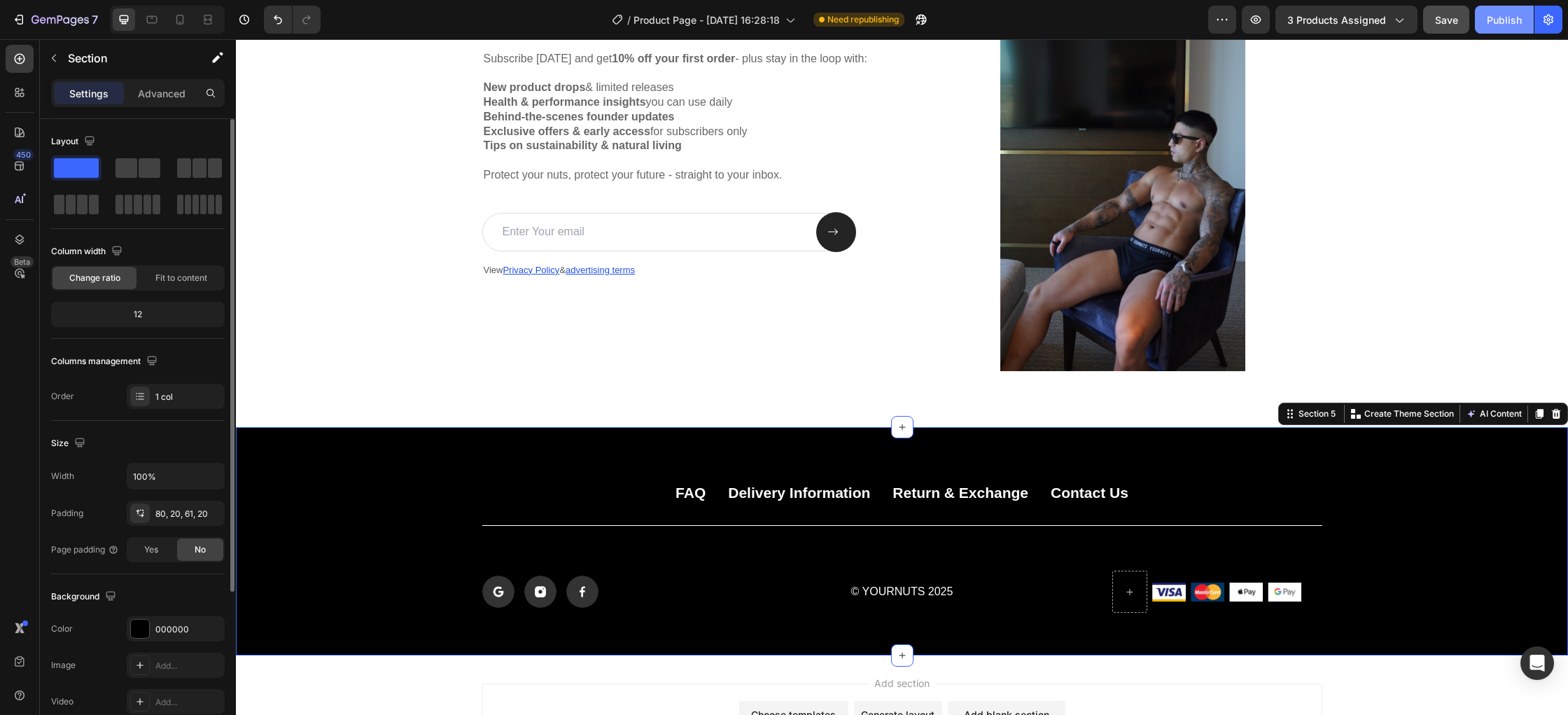
click at [1495, 30] on button "Publish" at bounding box center [1504, 20] width 59 height 28
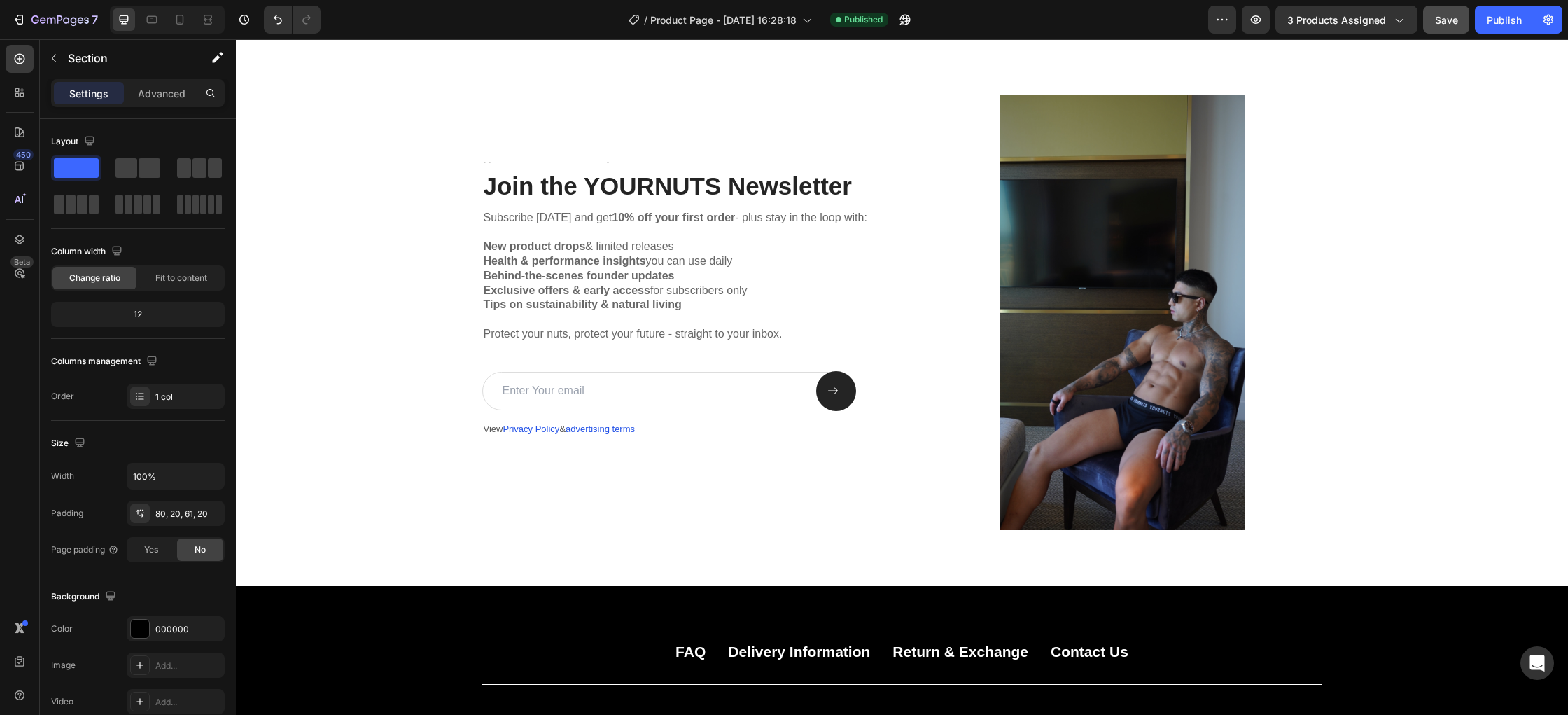
scroll to position [2386, 0]
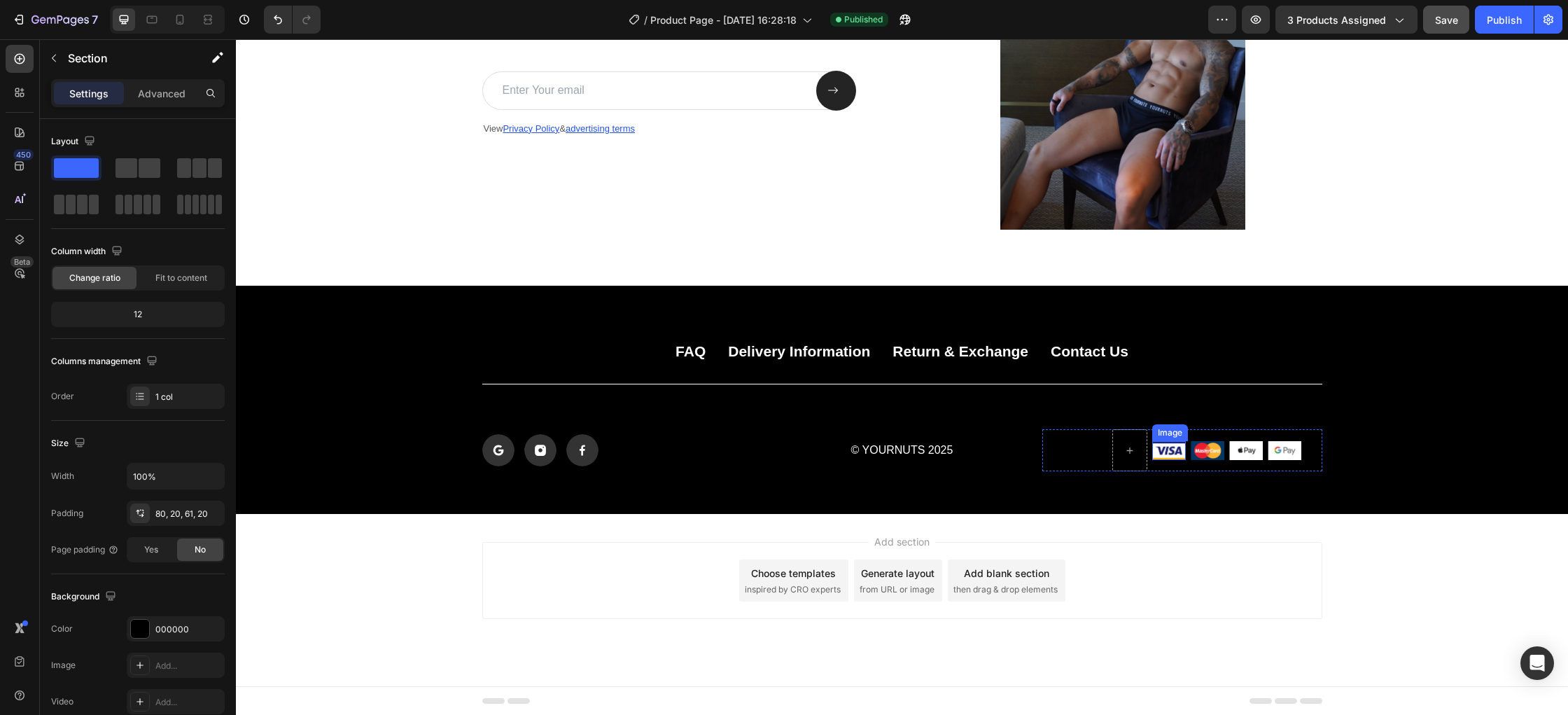
click at [1179, 448] on img at bounding box center [1169, 451] width 33 height 20
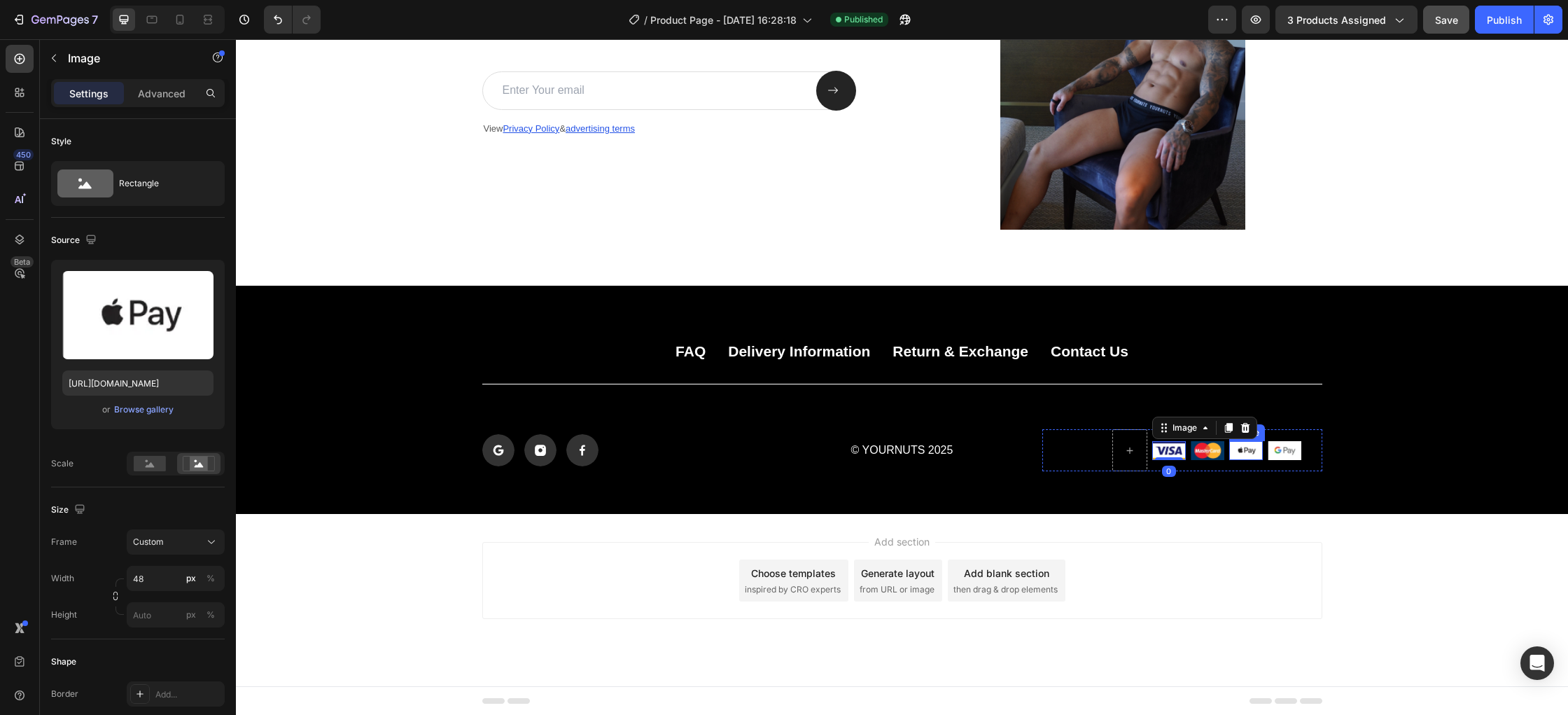
click at [1248, 450] on img at bounding box center [1246, 451] width 33 height 20
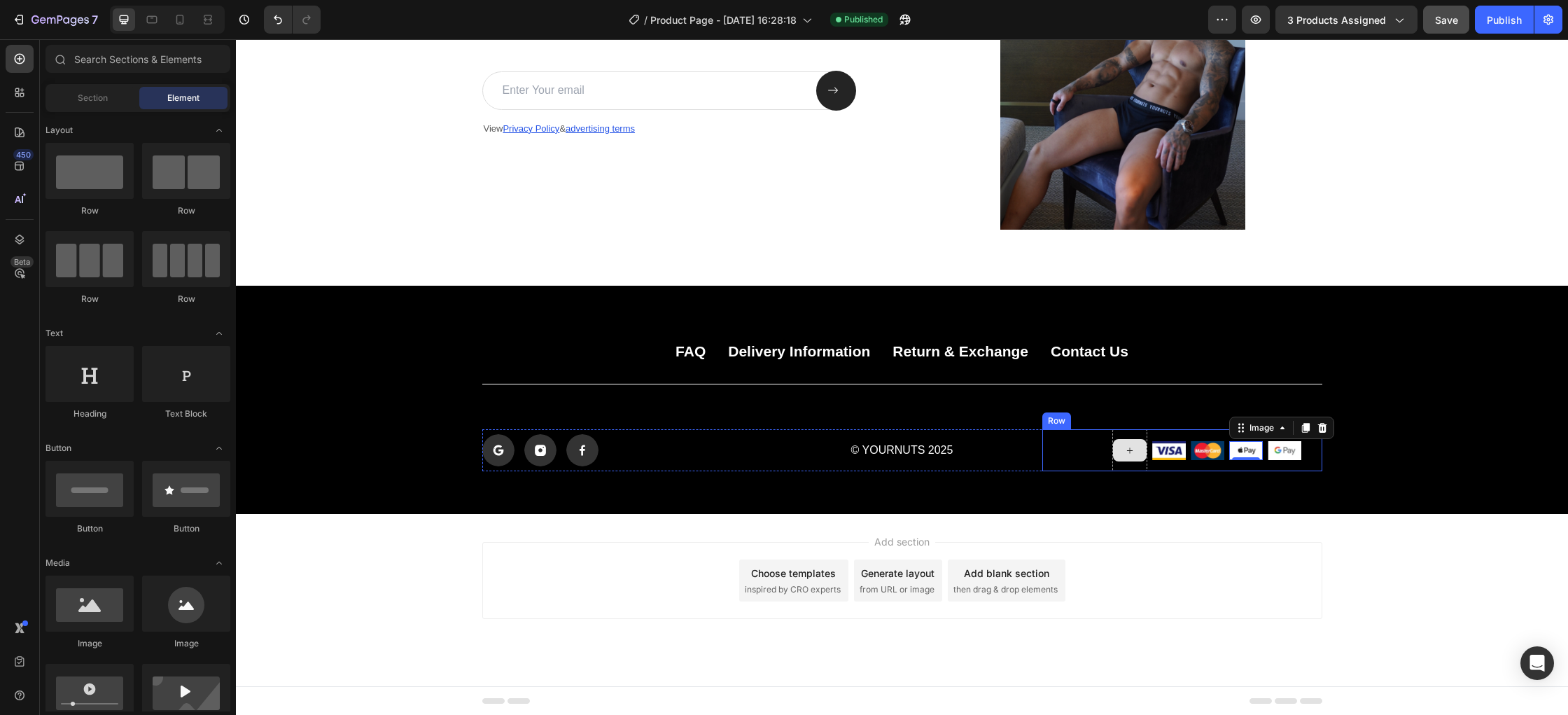
click at [1135, 451] on div at bounding box center [1130, 449] width 33 height 23
click at [88, 101] on span "Section" at bounding box center [92, 97] width 30 height 13
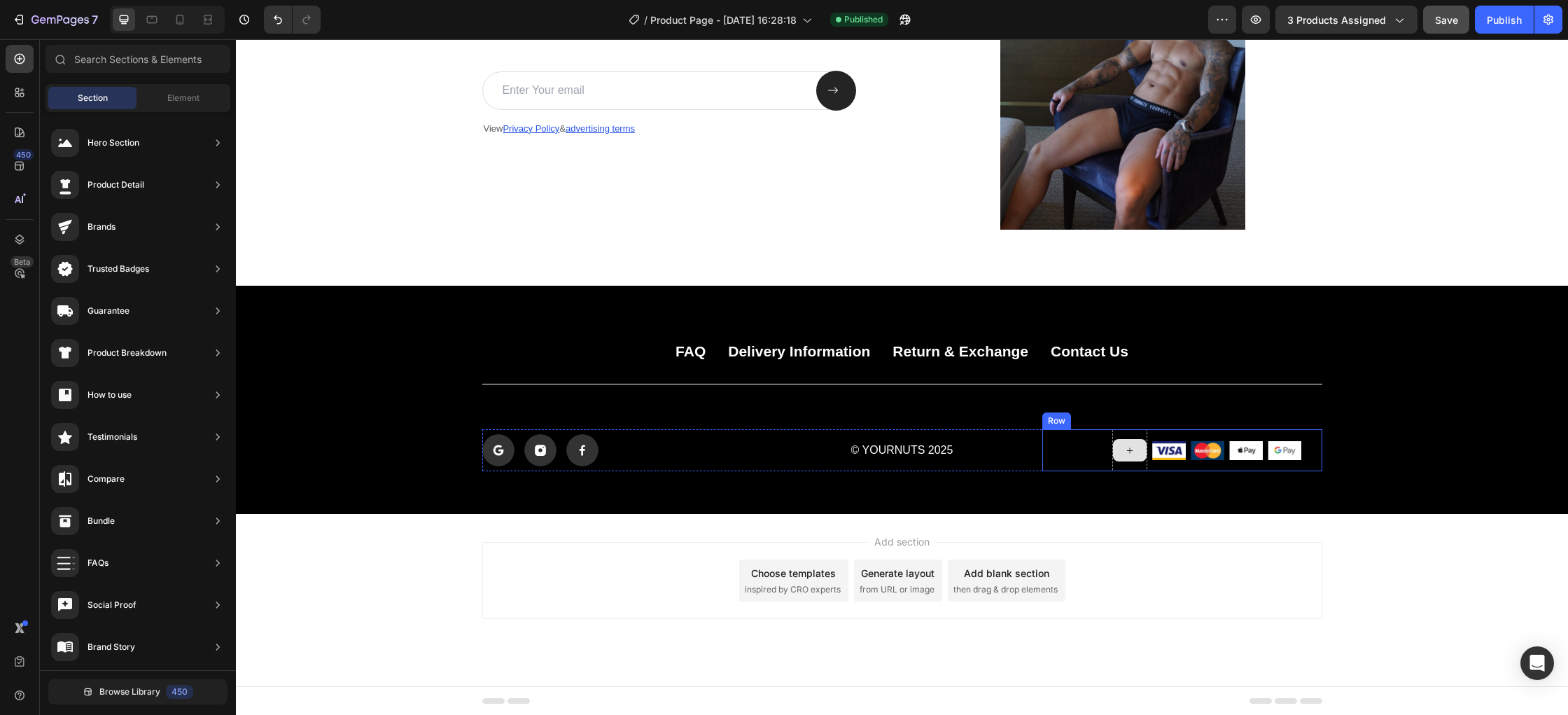
click at [1119, 451] on div at bounding box center [1130, 449] width 33 height 23
click at [1127, 450] on icon at bounding box center [1129, 450] width 11 height 12
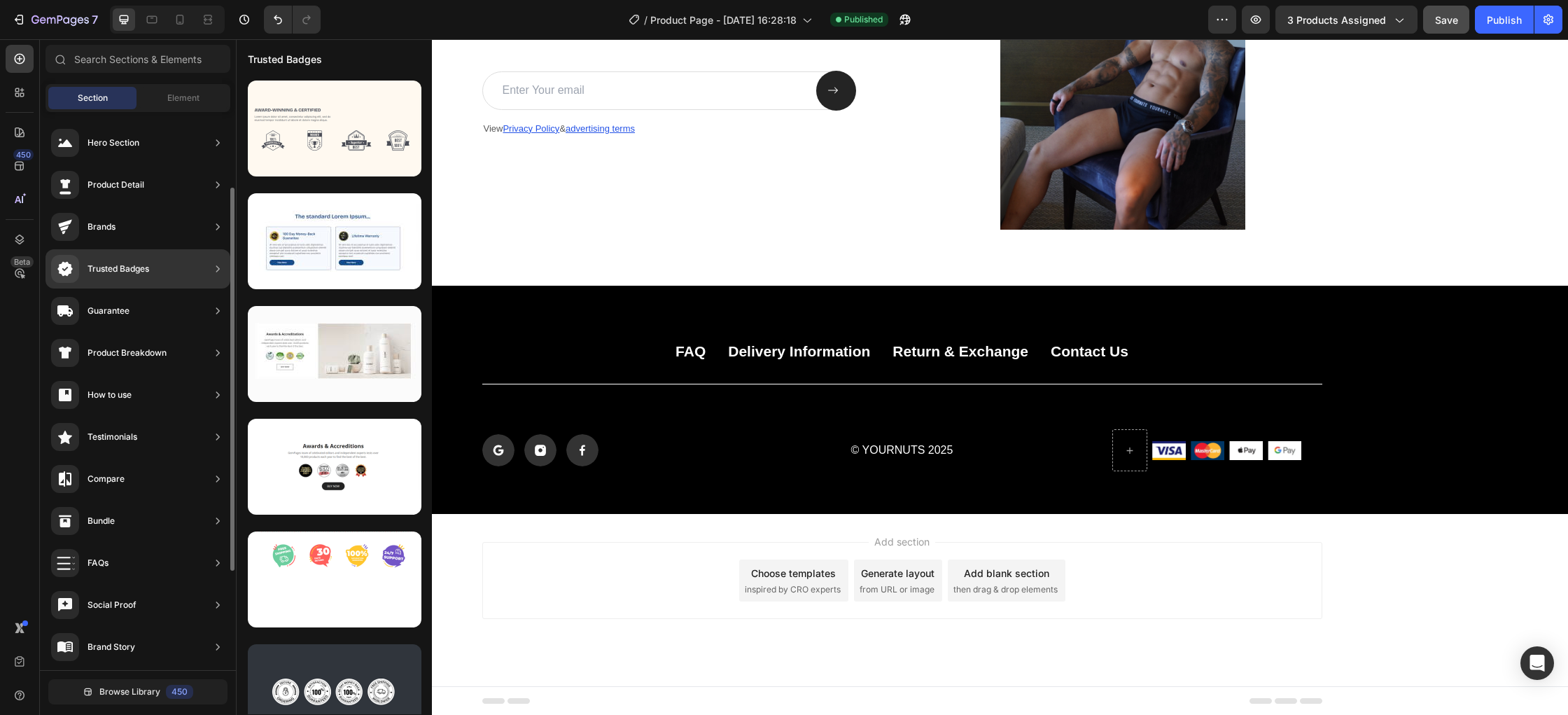
scroll to position [254, 0]
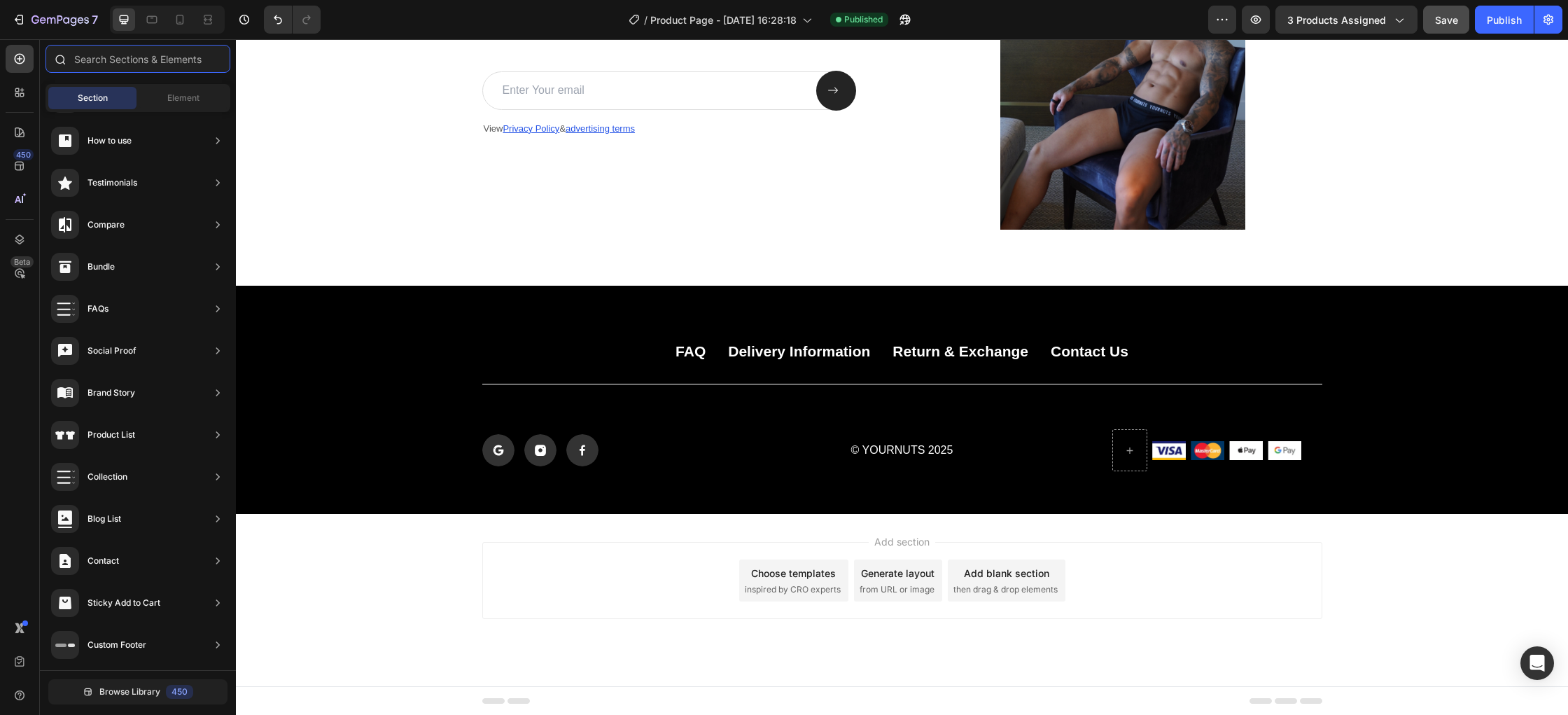
click at [151, 64] on input "text" at bounding box center [138, 59] width 185 height 28
drag, startPoint x: 1122, startPoint y: 448, endPoint x: 1130, endPoint y: 448, distance: 8.0
click at [1130, 448] on icon at bounding box center [1129, 450] width 11 height 12
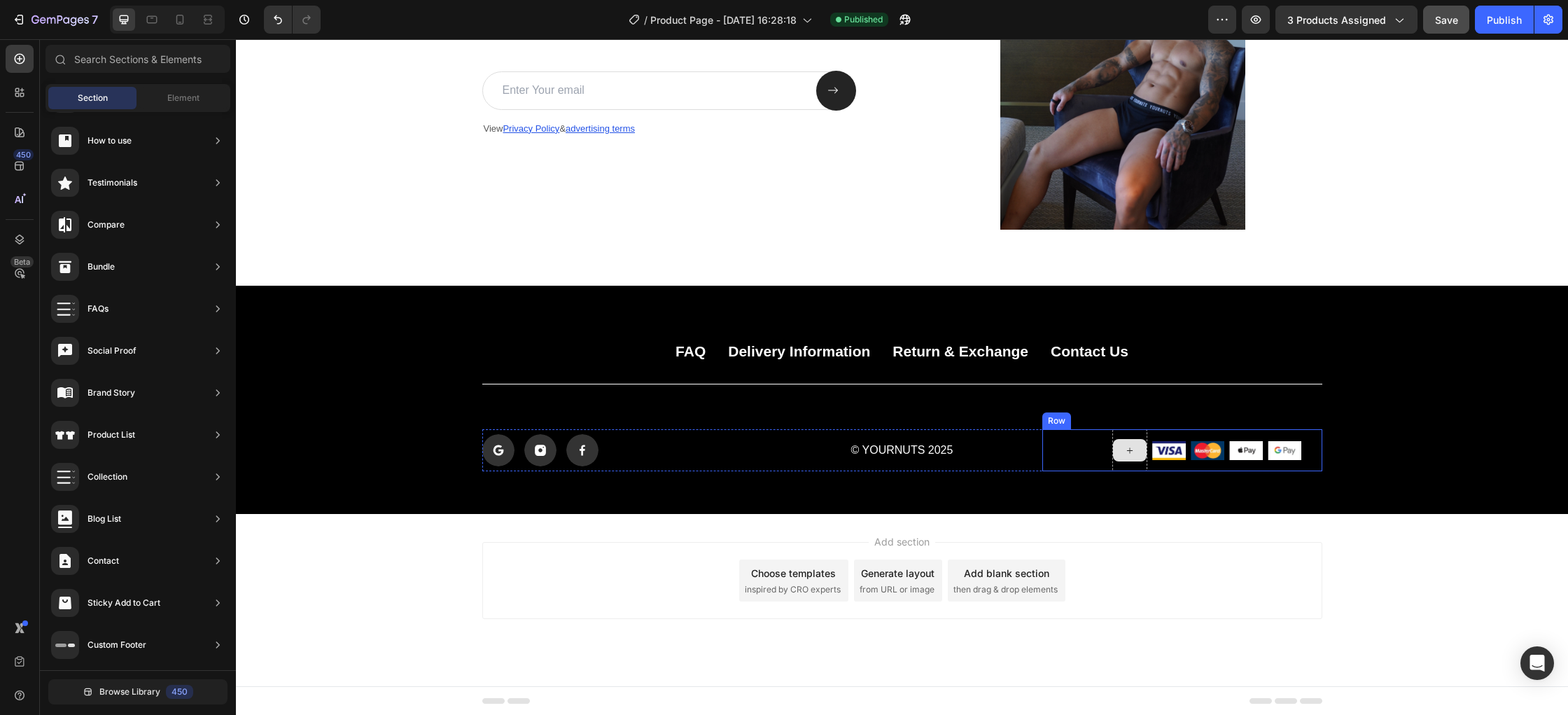
click at [1130, 448] on icon at bounding box center [1129, 450] width 11 height 12
click at [143, 64] on input "text" at bounding box center [138, 59] width 185 height 28
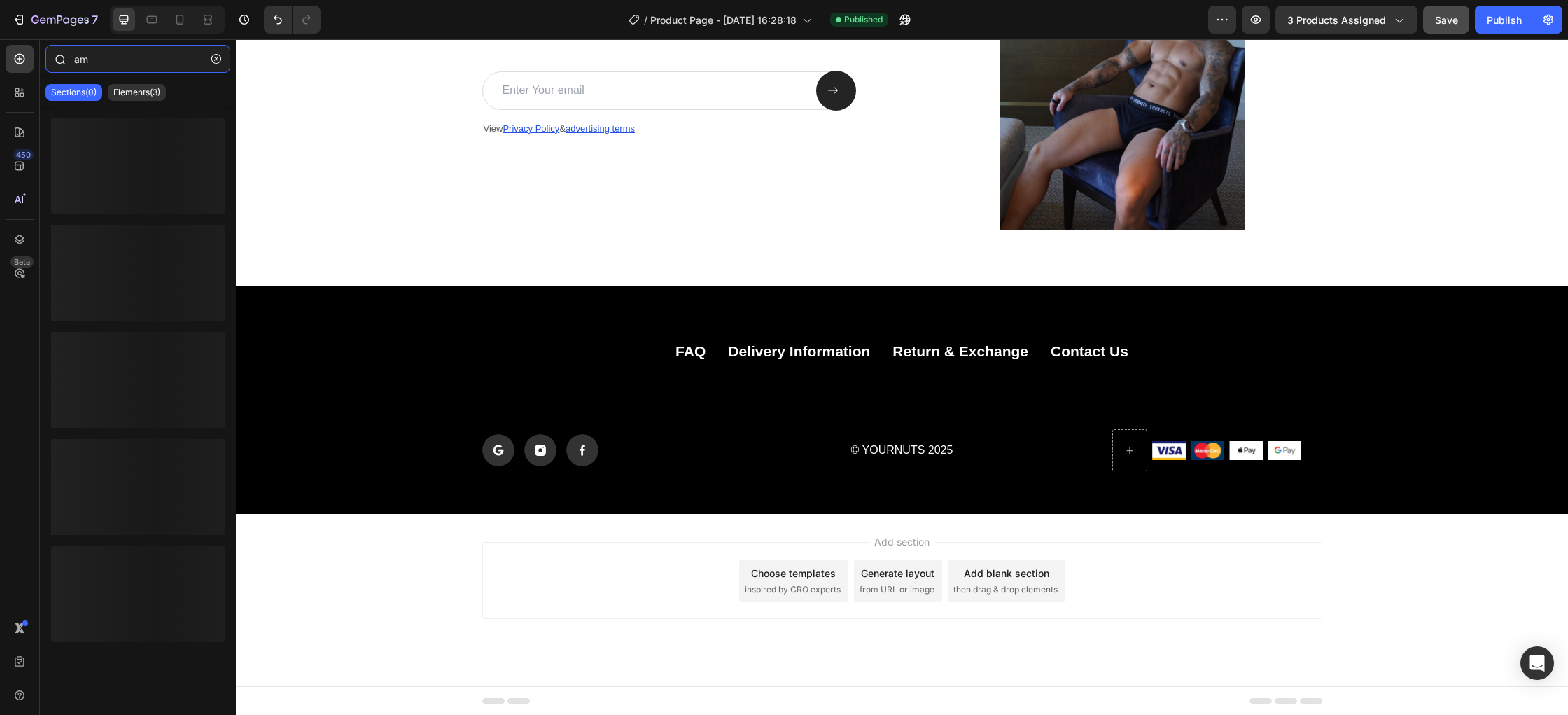
type input "a"
type input "c"
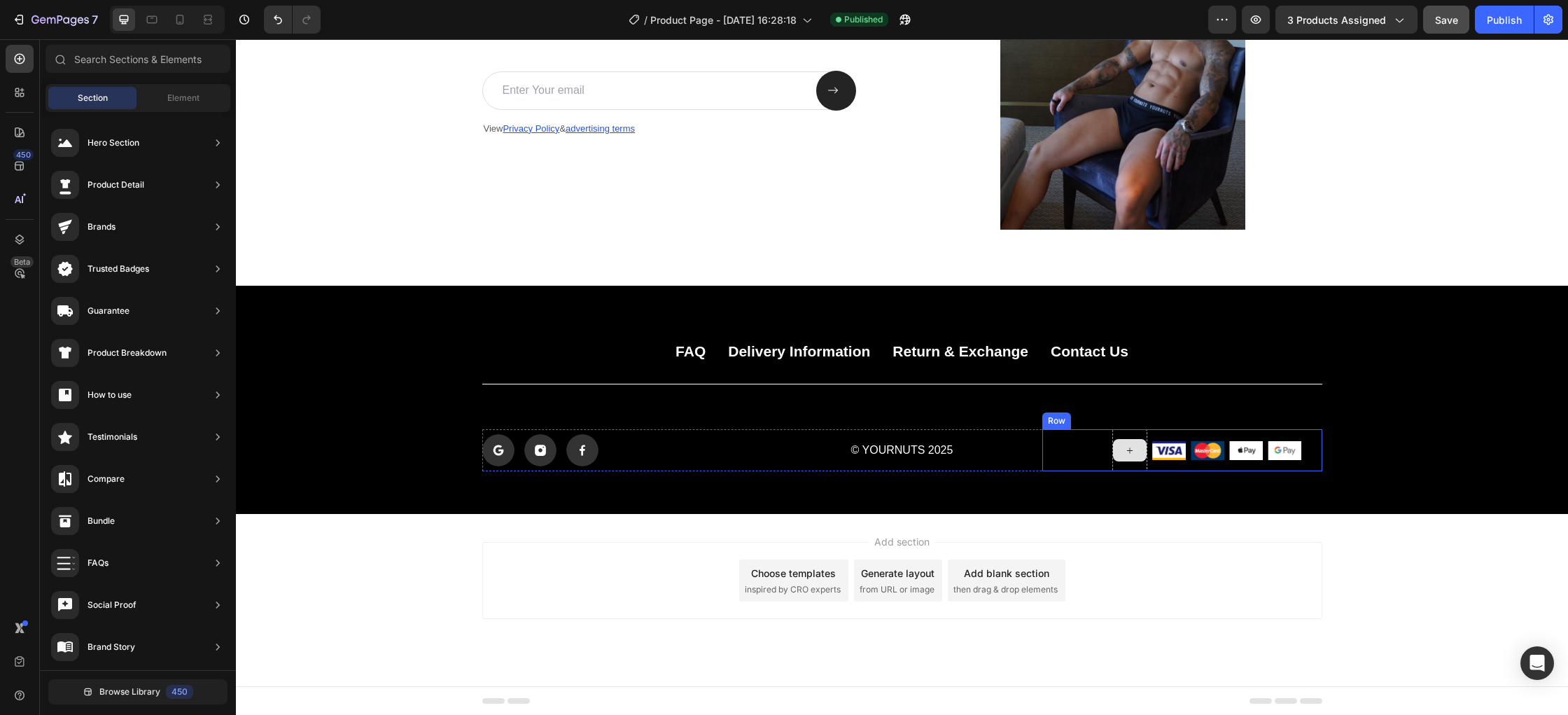
click at [1129, 449] on icon at bounding box center [1129, 450] width 11 height 12
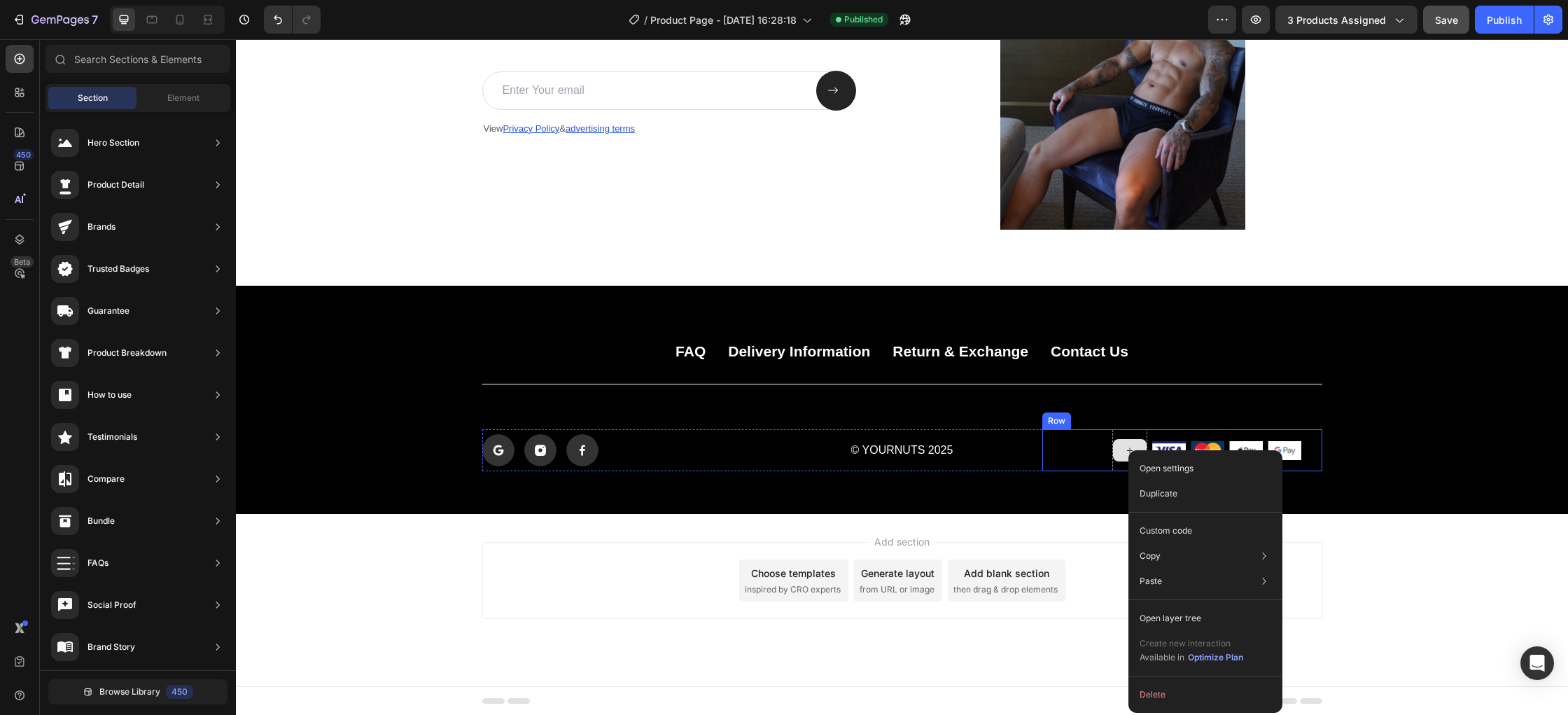
click at [1122, 449] on div at bounding box center [1130, 449] width 33 height 23
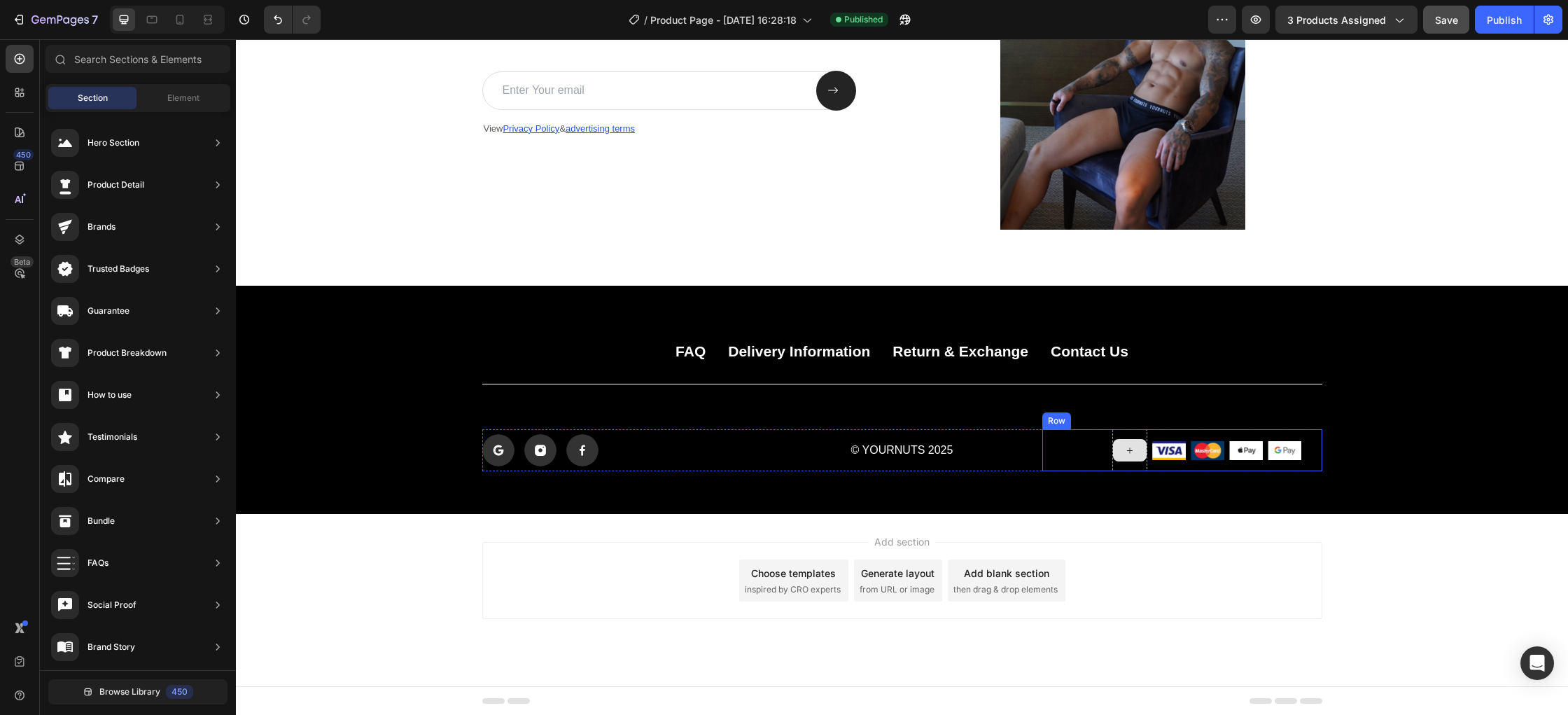
click at [1131, 451] on icon at bounding box center [1129, 450] width 11 height 12
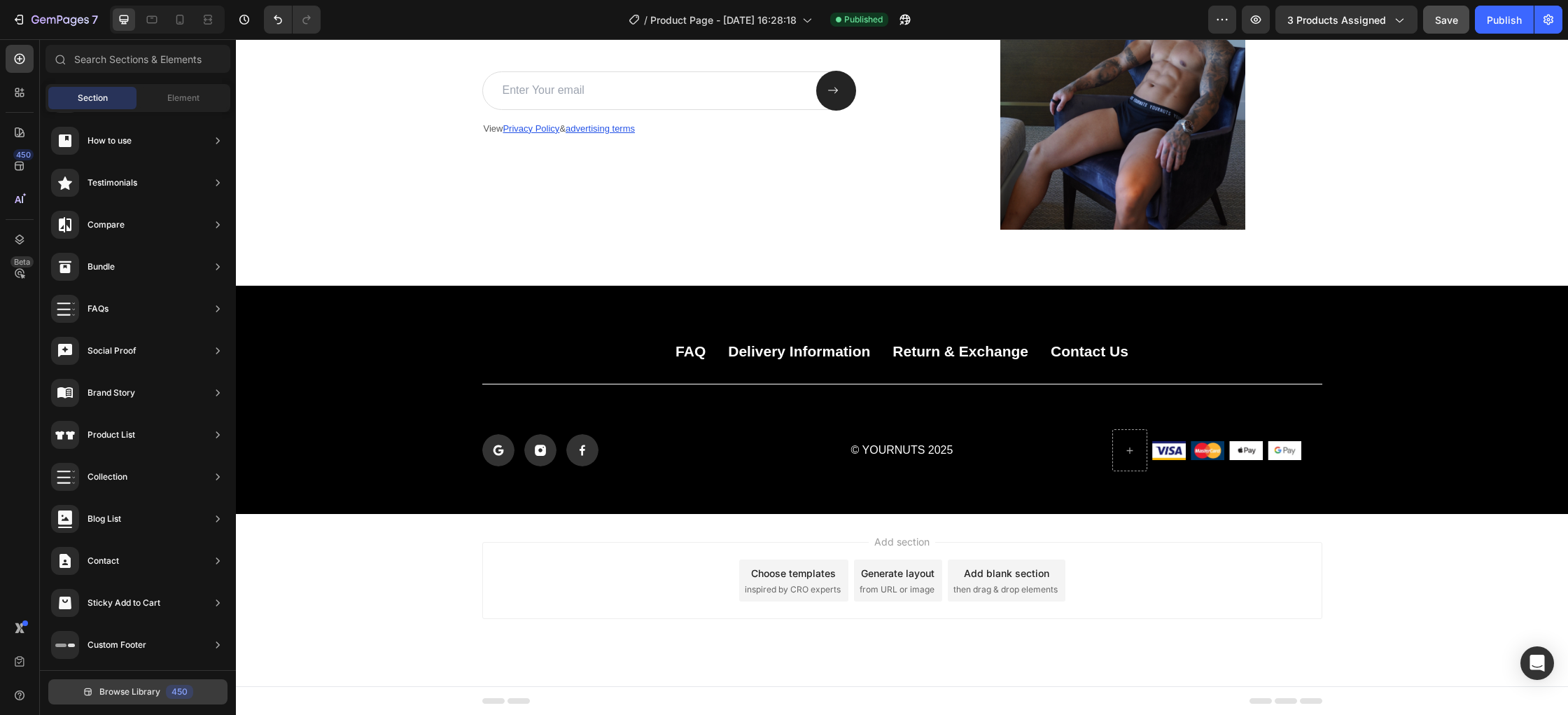
click at [148, 685] on span "Browse Library" at bounding box center [130, 691] width 61 height 13
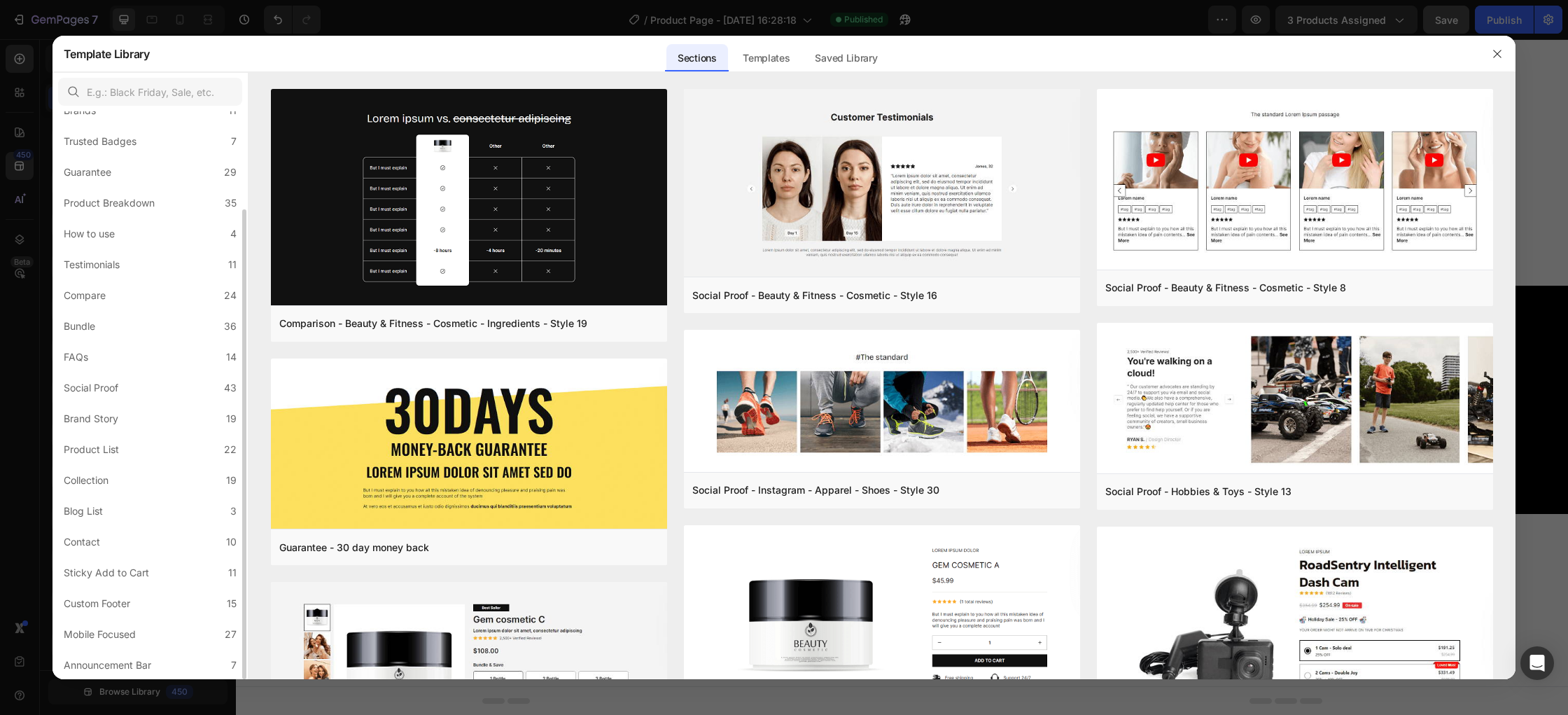
scroll to position [0, 0]
click at [164, 94] on input "text" at bounding box center [149, 91] width 184 height 28
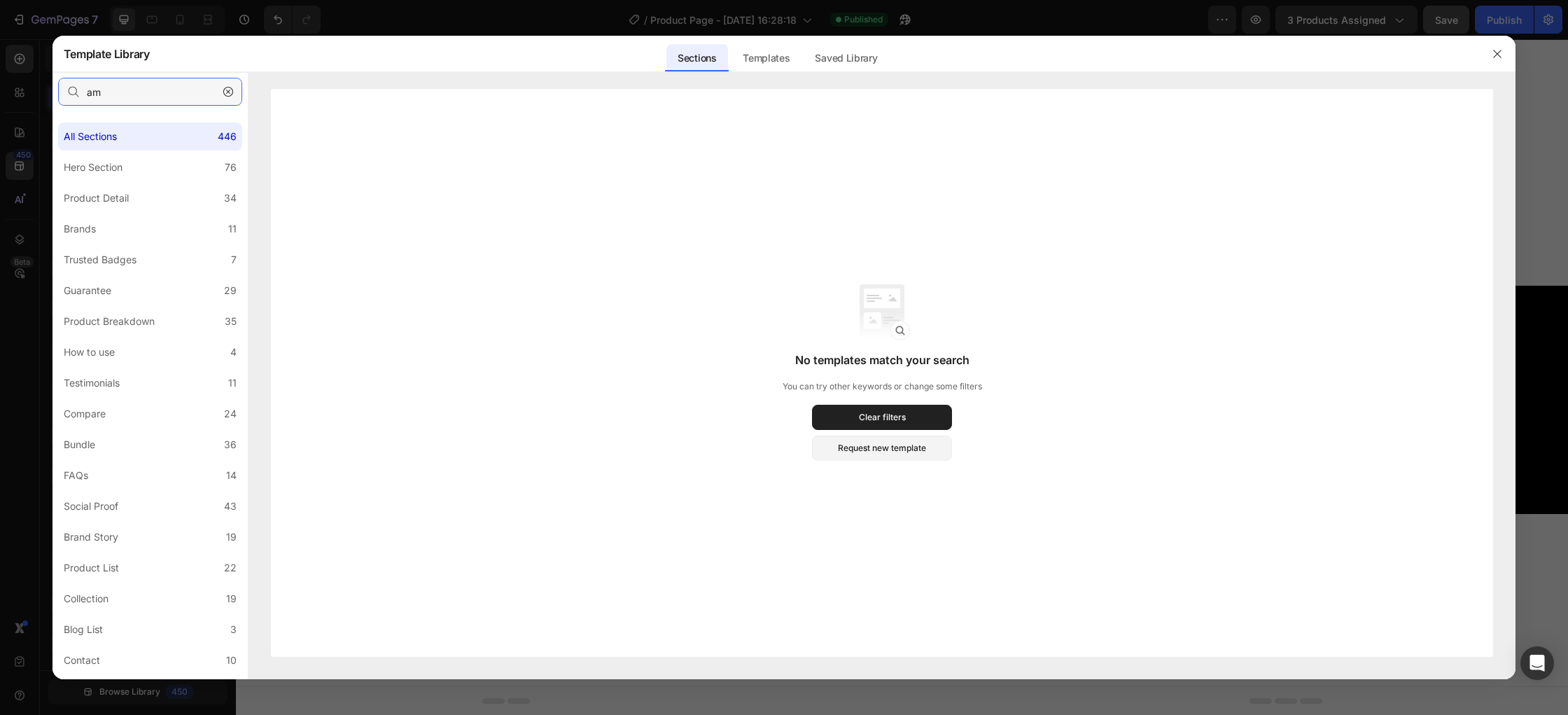
type input "a"
type input "v"
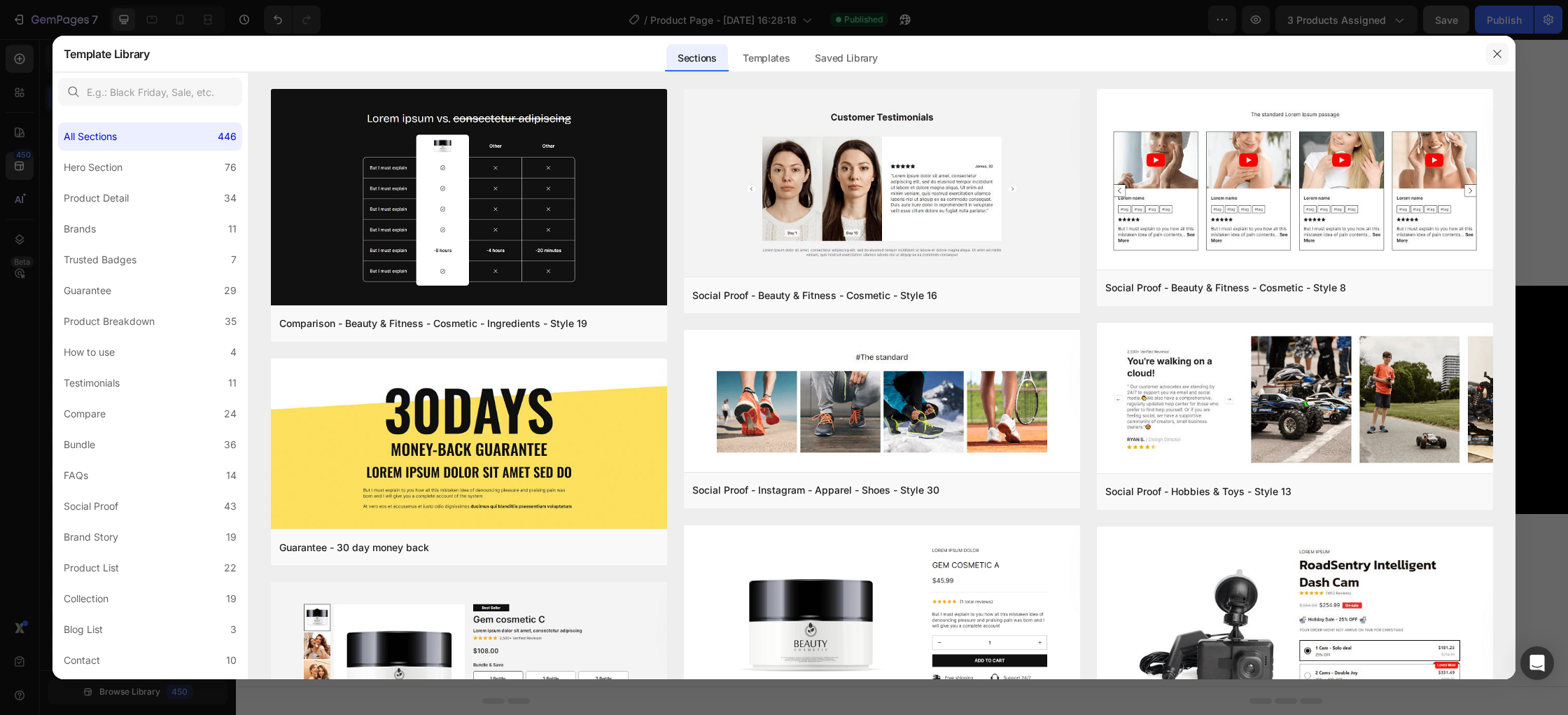
click at [1500, 59] on icon "button" at bounding box center [1496, 53] width 11 height 11
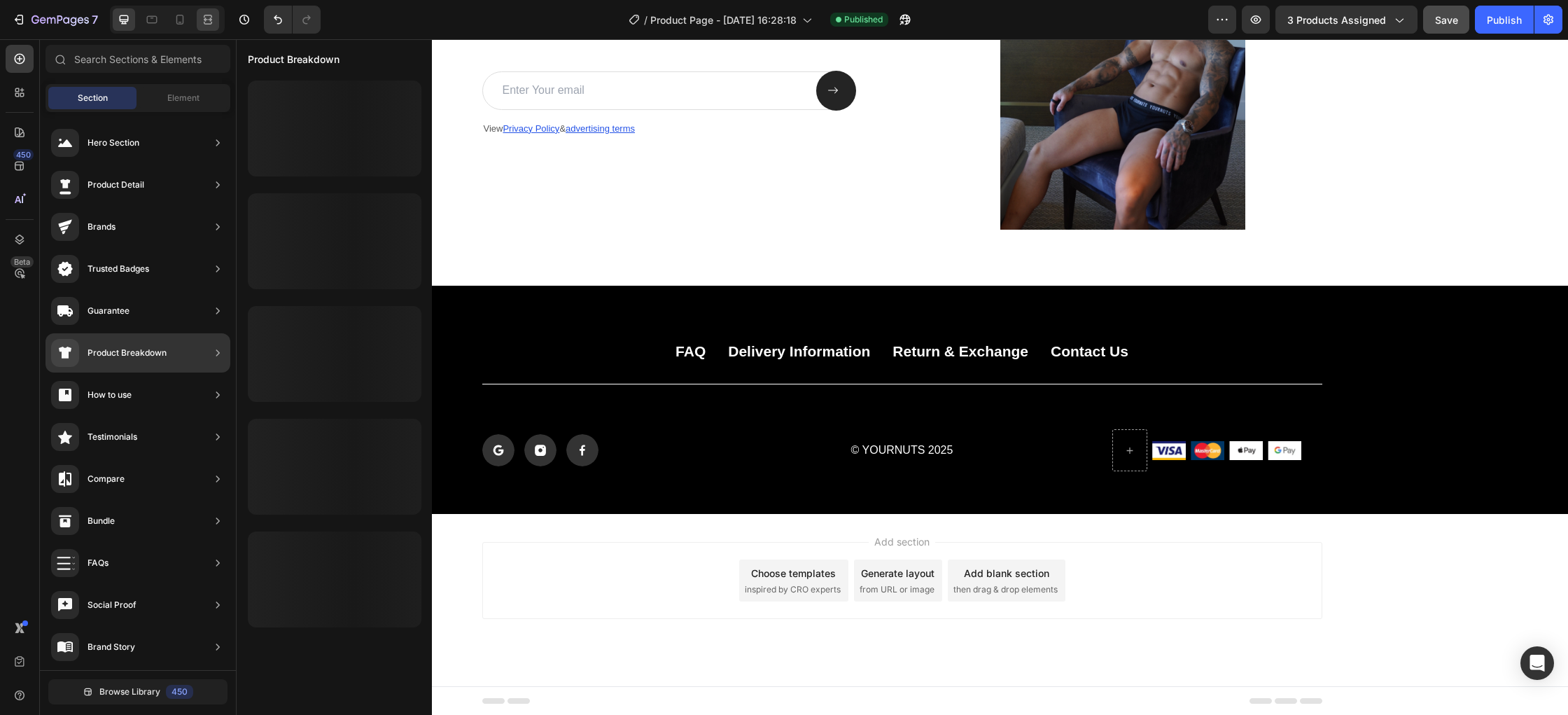
scroll to position [1, 0]
